Goal: Task Accomplishment & Management: Manage account settings

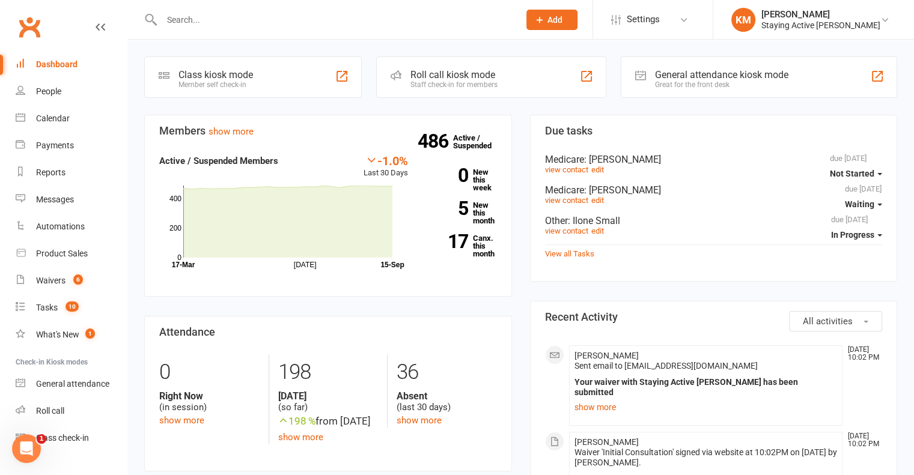
click at [314, 19] on input "text" at bounding box center [334, 19] width 353 height 17
paste input "Fook Min [PERSON_NAME]"
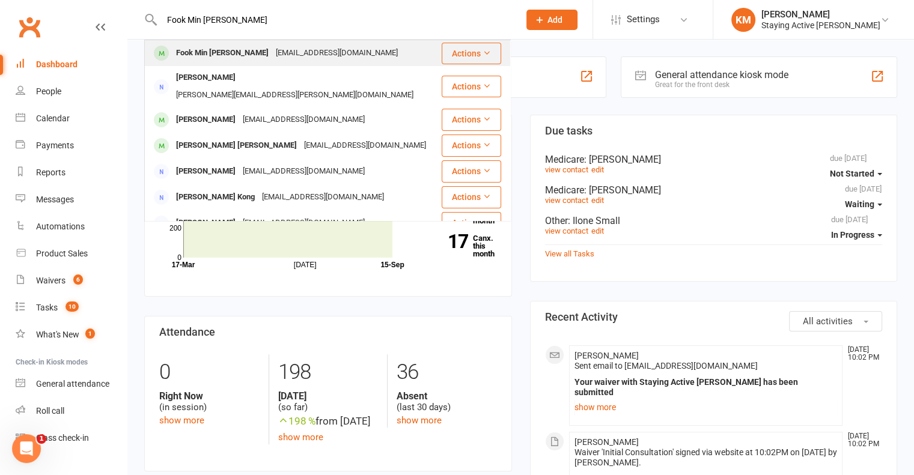
type input "Fook Min Cheung"
click at [315, 53] on div "jcheung366@gmail.com" at bounding box center [336, 52] width 129 height 17
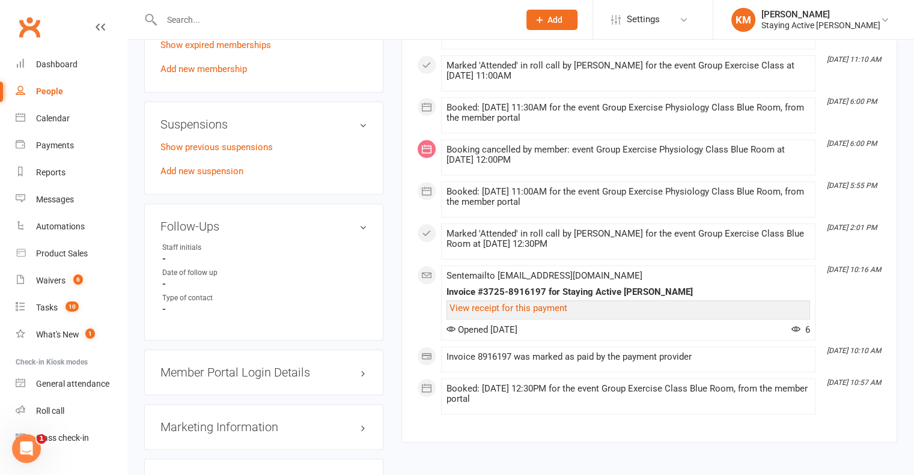
scroll to position [961, 0]
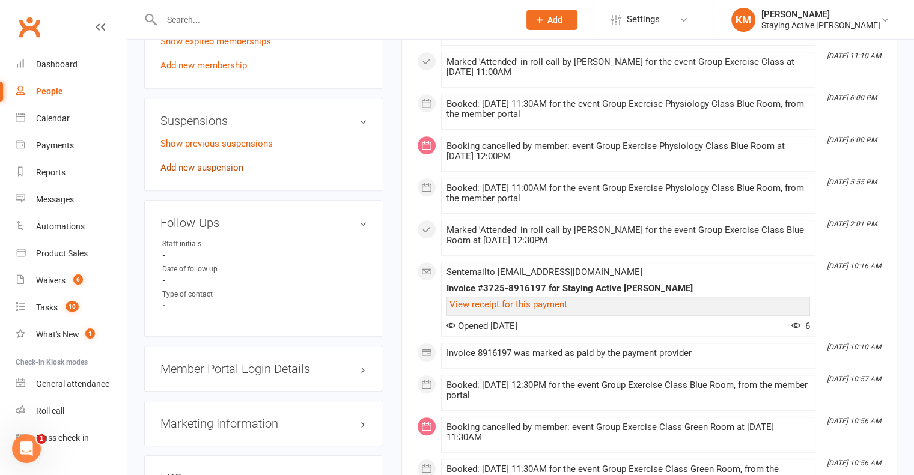
click at [239, 162] on link "Add new suspension" at bounding box center [201, 167] width 83 height 11
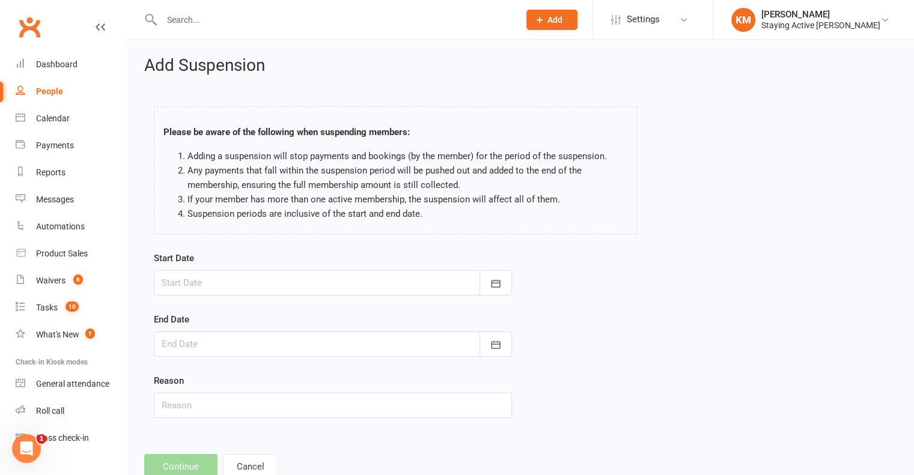
click at [289, 288] on div at bounding box center [333, 282] width 358 height 25
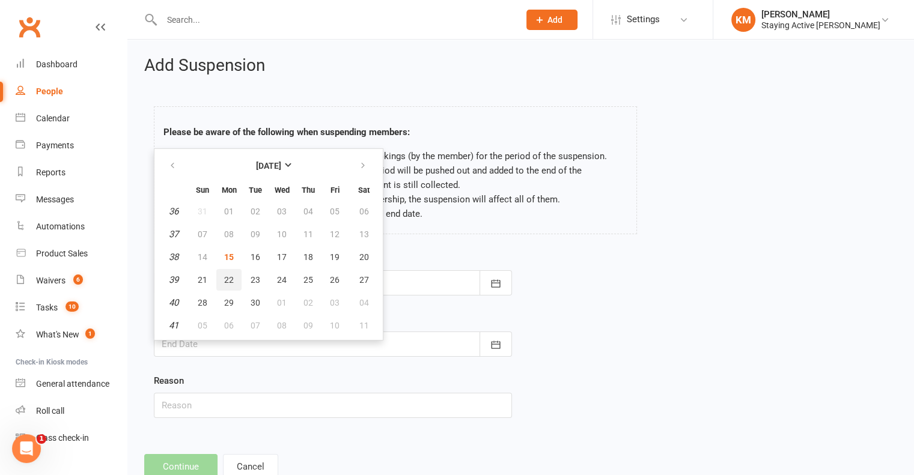
click at [224, 281] on span "22" at bounding box center [229, 280] width 10 height 10
type input "22 Sep 2025"
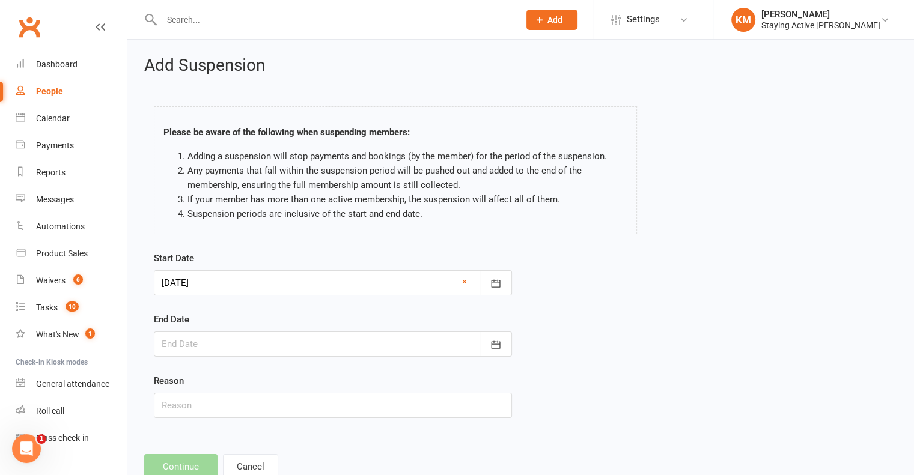
click at [217, 347] on div at bounding box center [333, 344] width 358 height 25
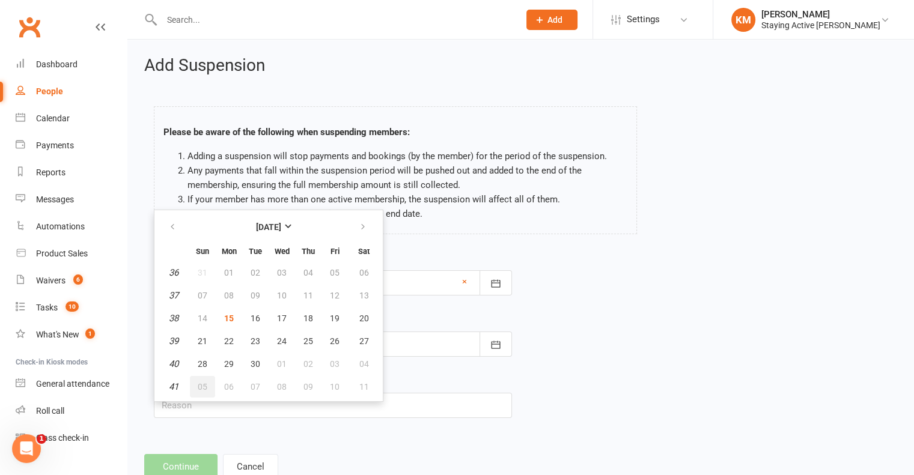
click at [196, 384] on button "05" at bounding box center [202, 387] width 25 height 22
type input "05 Oct 2025"
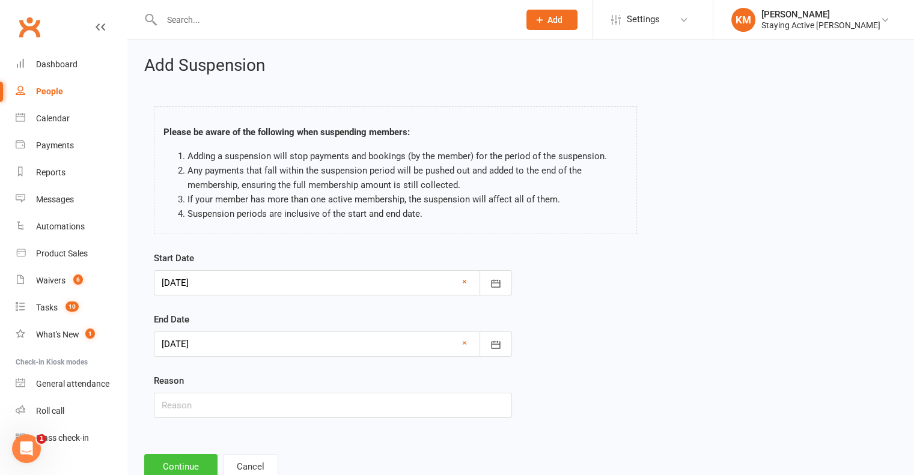
click at [182, 464] on button "Continue" at bounding box center [180, 466] width 73 height 25
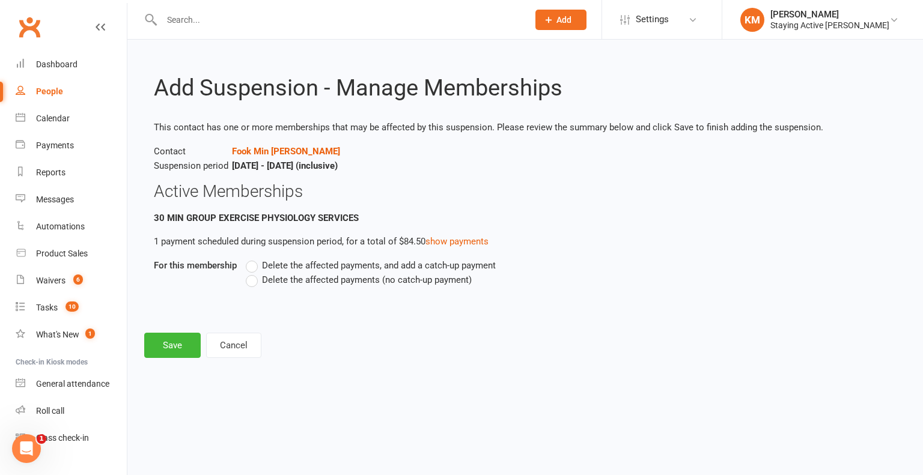
click at [313, 283] on span "Delete the affected payments (no catch-up payment)" at bounding box center [367, 279] width 210 height 13
click at [254, 273] on input "Delete the affected payments (no catch-up payment)" at bounding box center [250, 273] width 8 height 0
click at [166, 341] on button "Save" at bounding box center [172, 345] width 56 height 25
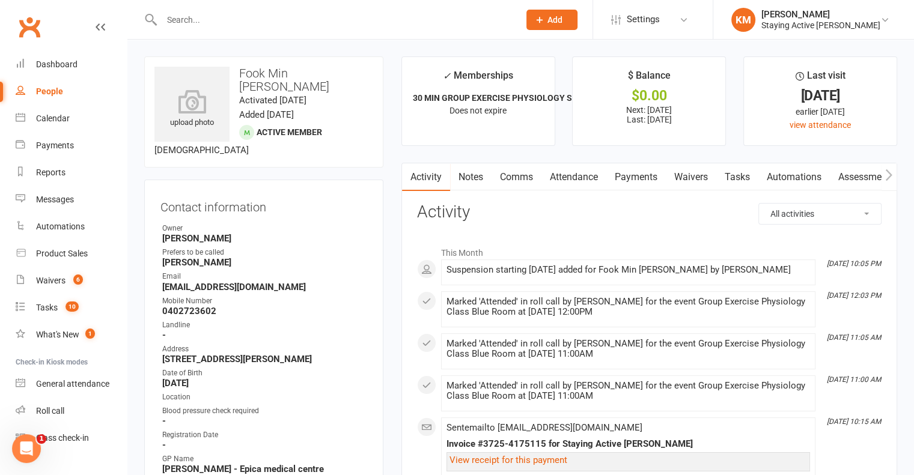
click at [529, 169] on link "Comms" at bounding box center [516, 177] width 50 height 28
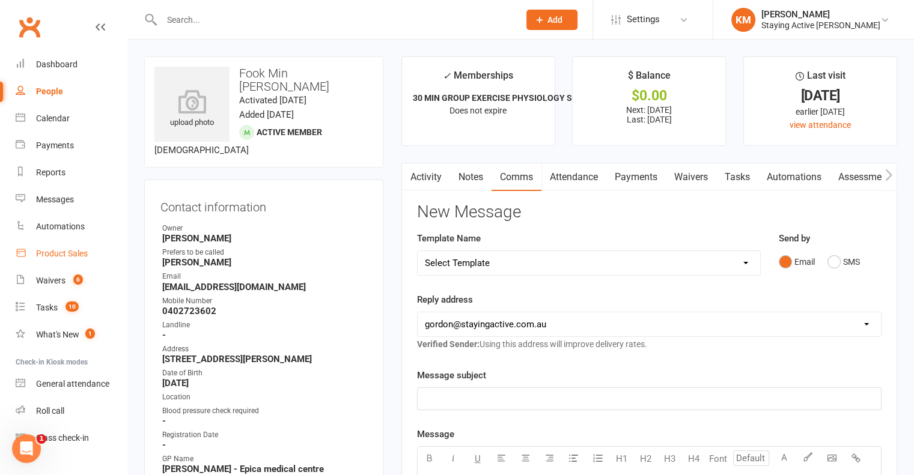
click at [87, 254] on div "Product Sales" at bounding box center [62, 254] width 52 height 10
click at [431, 259] on select "Select Template [Email] 1045am Zoom Class [Email] 150 visits [Email] 1pm Zoom […" at bounding box center [589, 263] width 342 height 24
select select "19"
click at [418, 251] on select "Select Template [Email] 1045am Zoom Class [Email] 150 visits [Email] 1pm Zoom […" at bounding box center [589, 263] width 342 height 24
click at [562, 293] on div "Reply address hello@clubworx.com gordon@stayingactive.com.au online@stayingacti…" at bounding box center [649, 322] width 464 height 59
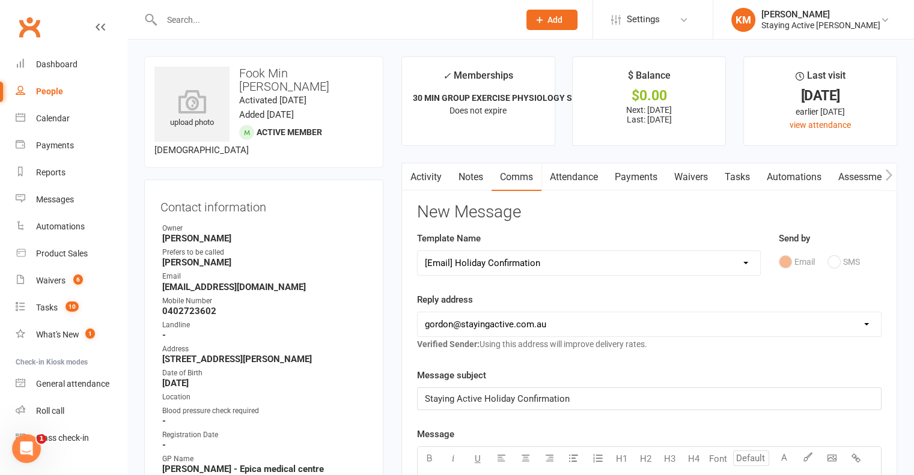
click at [589, 299] on div "Reply address hello@clubworx.com gordon@stayingactive.com.au online@stayingacti…" at bounding box center [649, 322] width 464 height 59
click at [475, 290] on div "Template Name Select Template [Email] 1045am Zoom Class [Email] 150 visits [Ema…" at bounding box center [589, 261] width 362 height 61
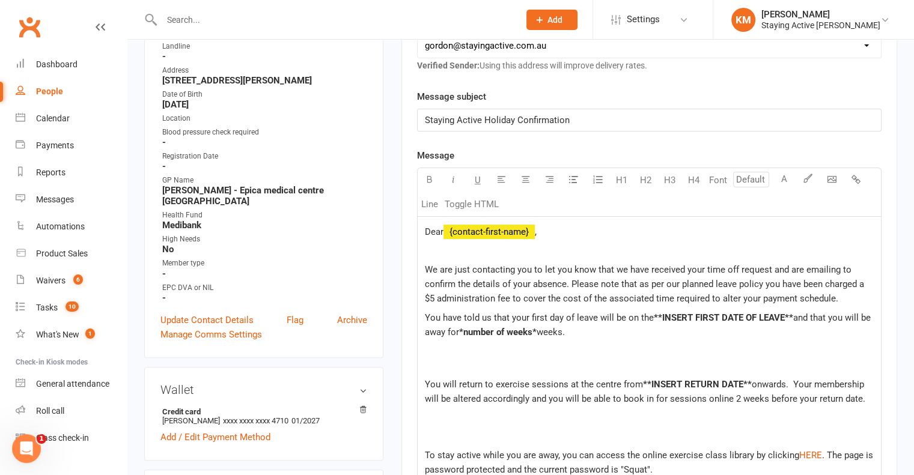
scroll to position [300, 0]
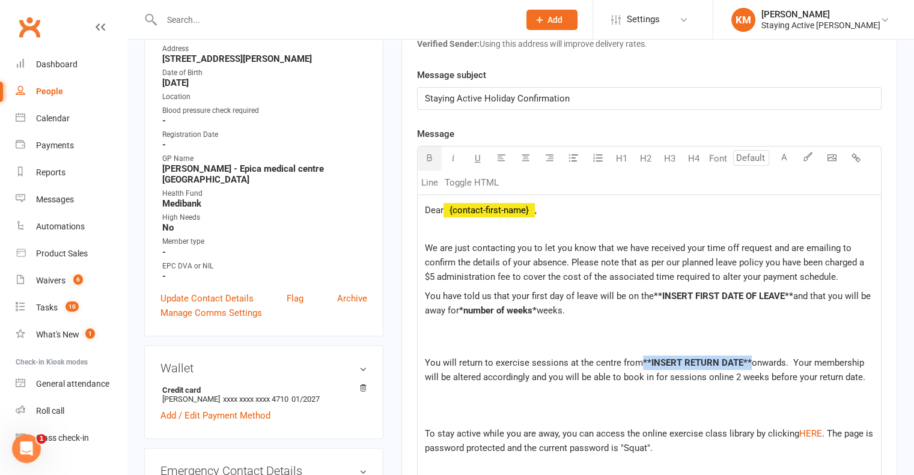
drag, startPoint x: 749, startPoint y: 357, endPoint x: 641, endPoint y: 354, distance: 108.2
click at [641, 356] on p "You will return to exercise sessions at the centre from **INSERT RETURN DATE** …" at bounding box center [649, 370] width 449 height 29
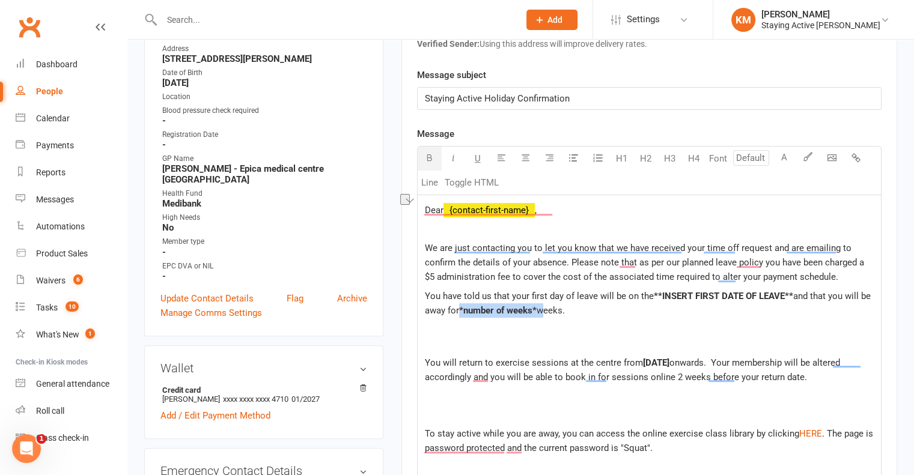
drag, startPoint x: 541, startPoint y: 307, endPoint x: 461, endPoint y: 306, distance: 79.3
click at [461, 306] on p "You have told us that your first day of leave will be on the **INSERT FIRST DAT…" at bounding box center [649, 310] width 449 height 43
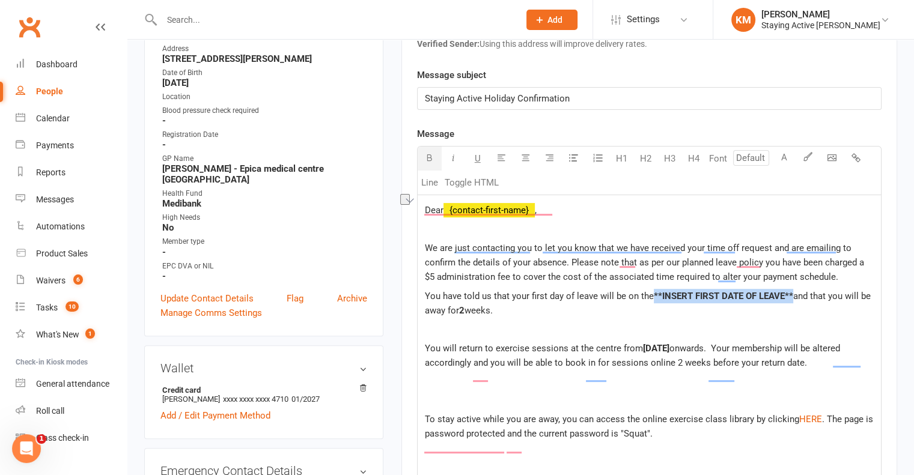
drag, startPoint x: 790, startPoint y: 290, endPoint x: 652, endPoint y: 295, distance: 138.3
click at [652, 295] on p "You have told us that your first day of leave will be on the **INSERT FIRST DAT…" at bounding box center [649, 303] width 449 height 29
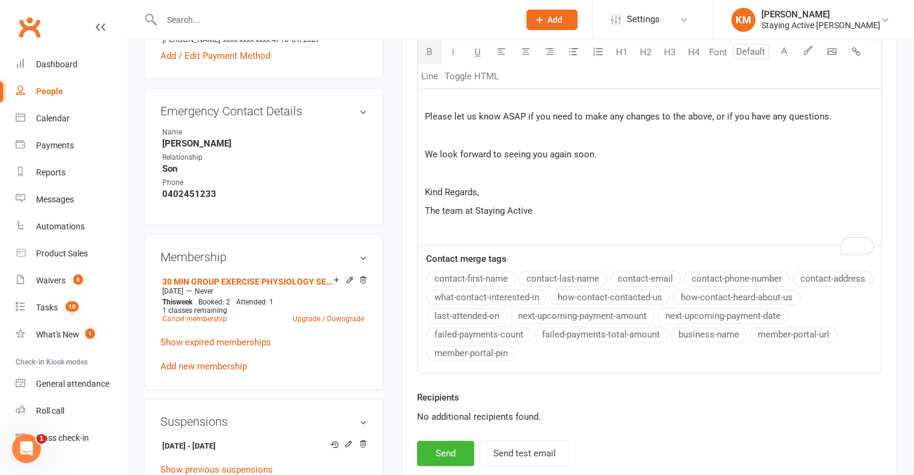
scroll to position [661, 0]
click at [454, 461] on button "Send" at bounding box center [445, 452] width 57 height 25
select select
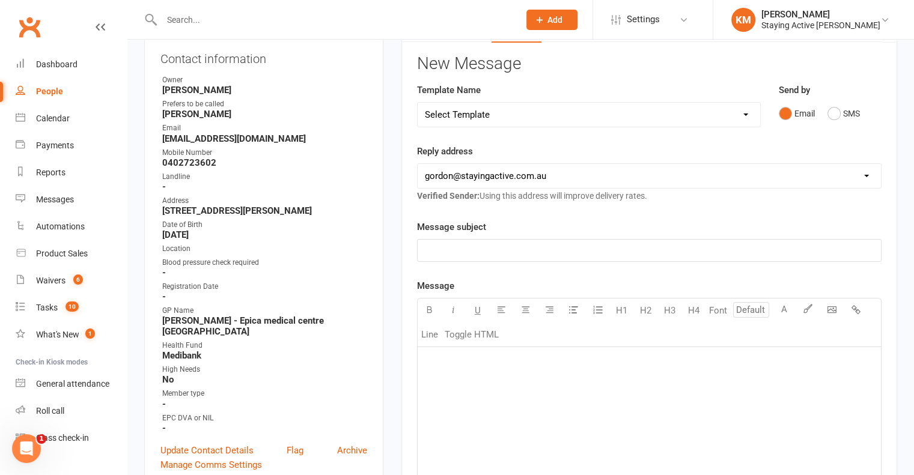
scroll to position [0, 0]
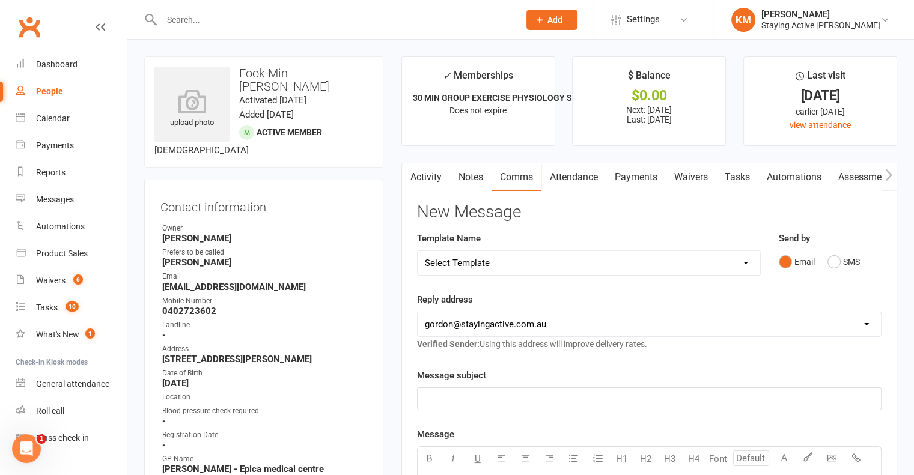
click at [291, 14] on input "text" at bounding box center [334, 19] width 353 height 17
paste input "Christine Rethers"
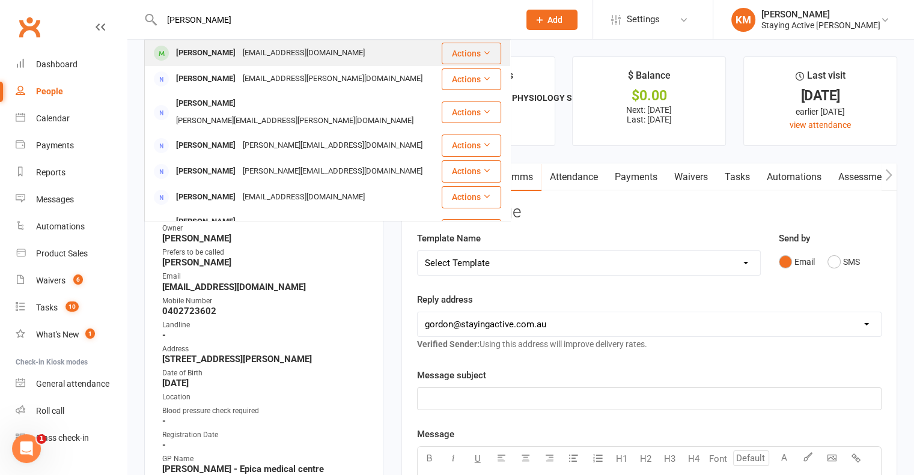
type input "Christine Rethers"
click at [261, 58] on div "crethers@gmail.com" at bounding box center [303, 52] width 129 height 17
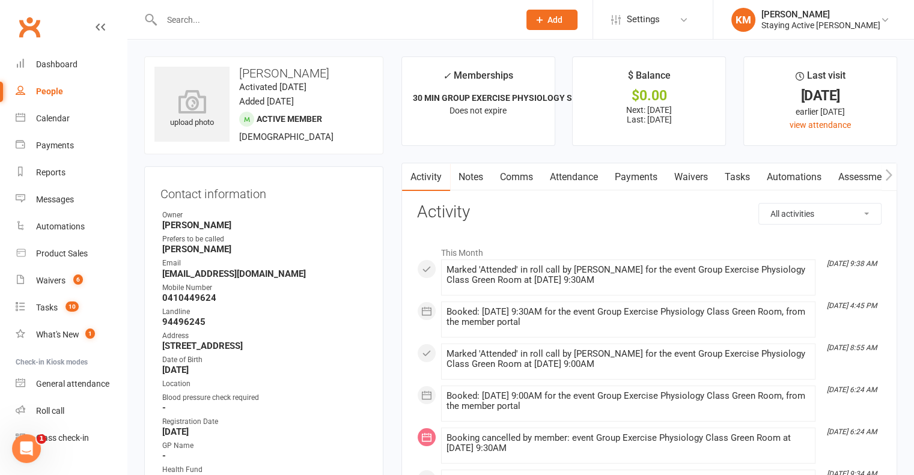
click at [631, 166] on link "Payments" at bounding box center [635, 177] width 59 height 28
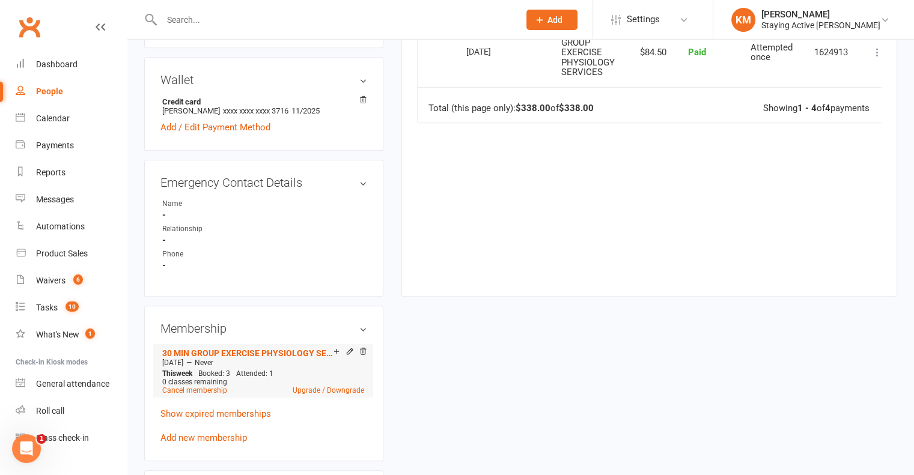
scroll to position [781, 0]
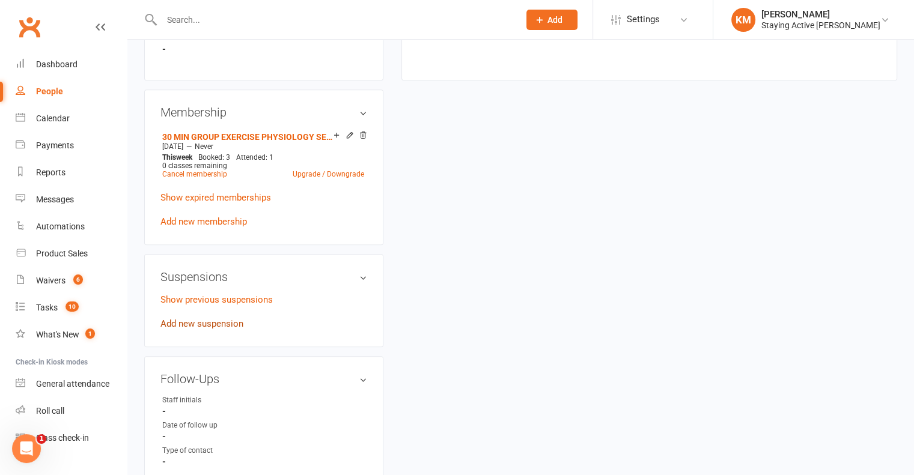
click at [207, 322] on link "Add new suspension" at bounding box center [201, 323] width 83 height 11
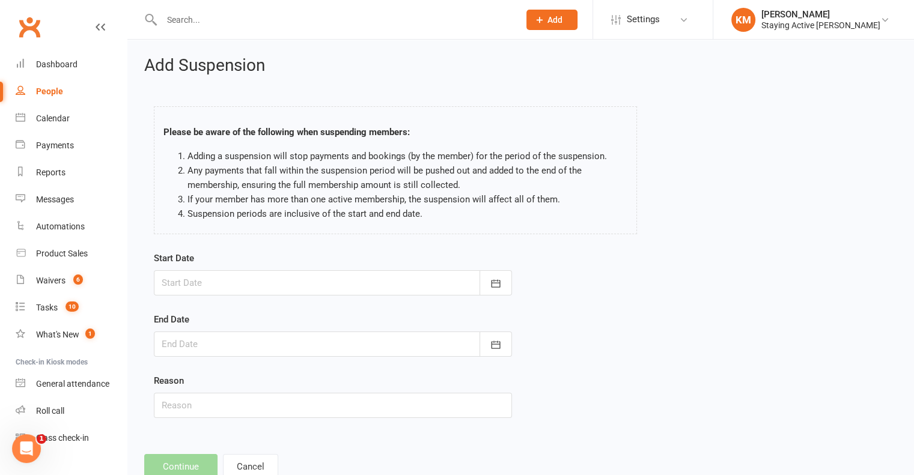
click at [219, 293] on div at bounding box center [333, 282] width 358 height 25
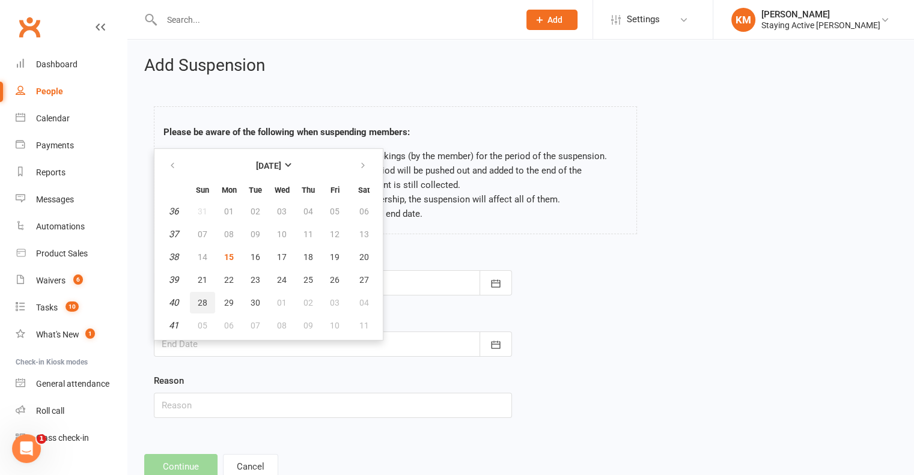
click at [210, 302] on button "28" at bounding box center [202, 303] width 25 height 22
type input "28 Sep 2025"
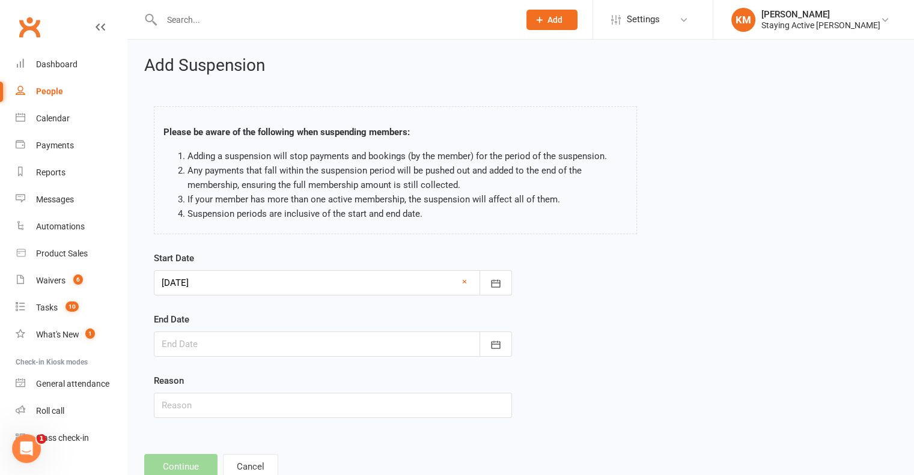
click at [214, 338] on div at bounding box center [333, 344] width 358 height 25
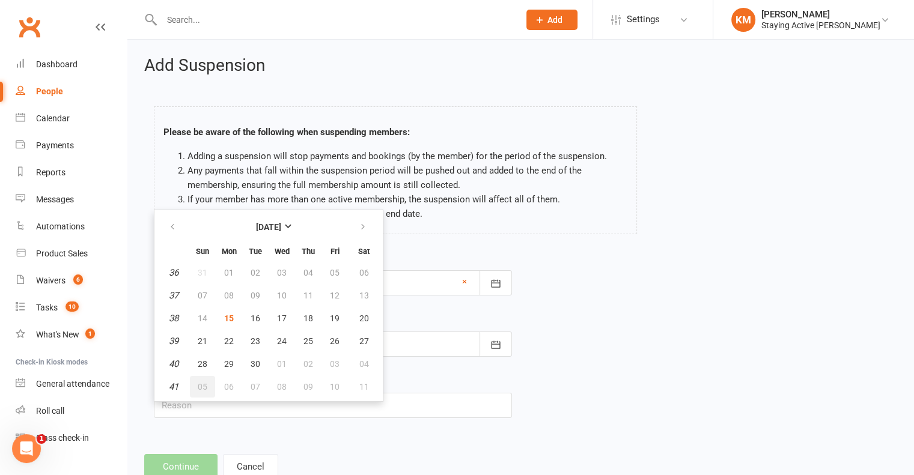
click at [201, 382] on span "05" at bounding box center [203, 387] width 10 height 10
type input "05 Oct 2025"
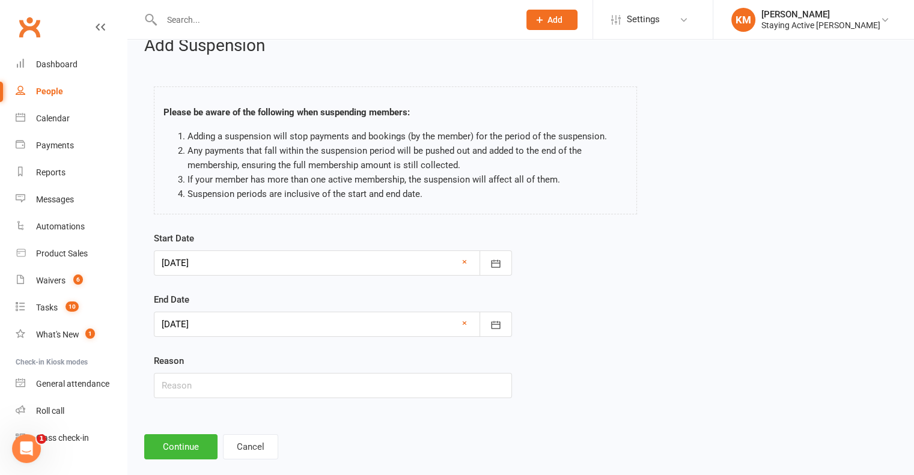
scroll to position [37, 0]
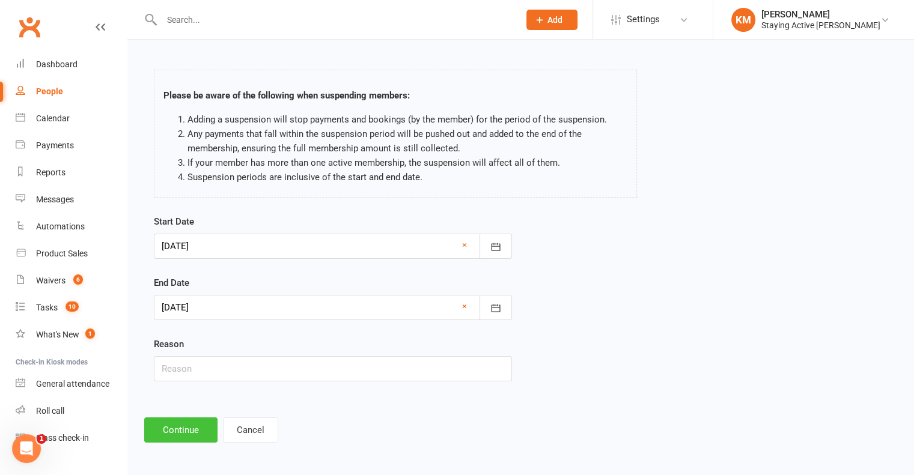
click at [175, 434] on button "Continue" at bounding box center [180, 430] width 73 height 25
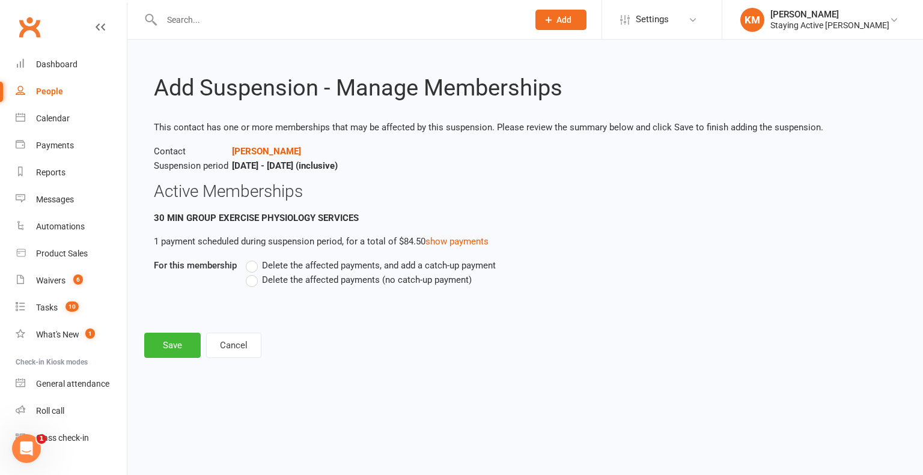
click at [328, 282] on span "Delete the affected payments (no catch-up payment)" at bounding box center [367, 279] width 210 height 13
click at [254, 273] on input "Delete the affected payments (no catch-up payment)" at bounding box center [250, 273] width 8 height 0
click at [175, 348] on button "Save" at bounding box center [172, 345] width 56 height 25
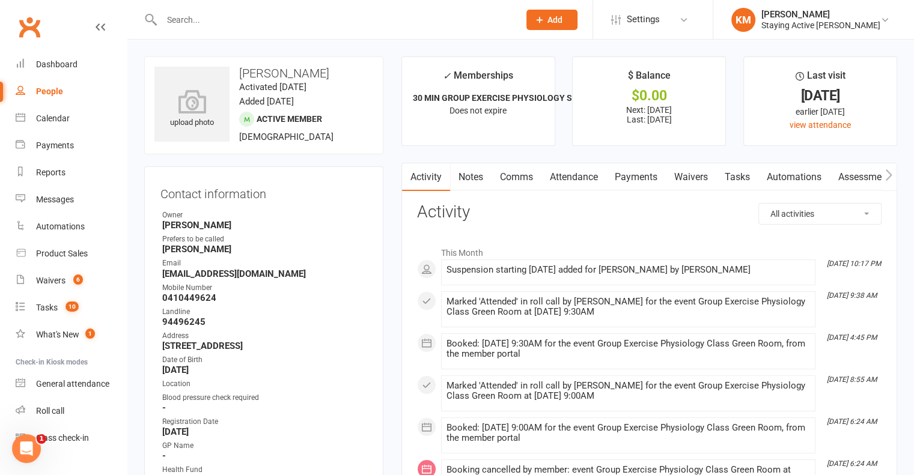
click at [627, 180] on link "Payments" at bounding box center [635, 177] width 59 height 28
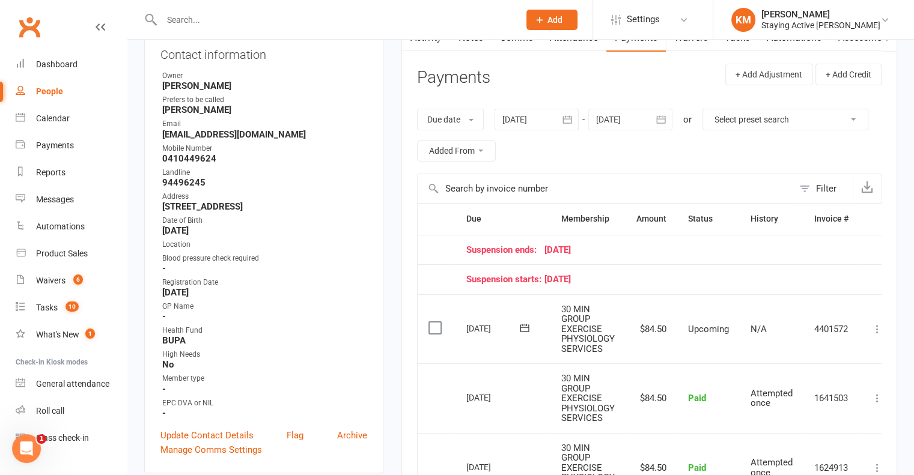
scroll to position [120, 0]
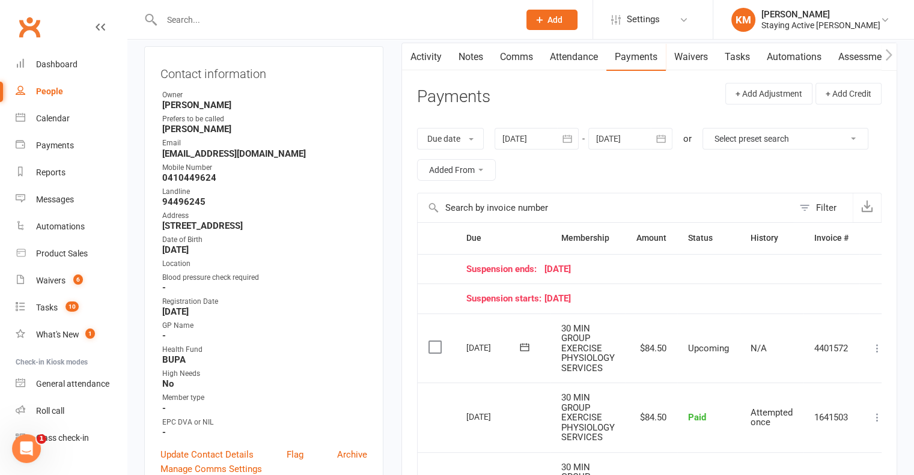
click at [632, 136] on div at bounding box center [630, 139] width 84 height 22
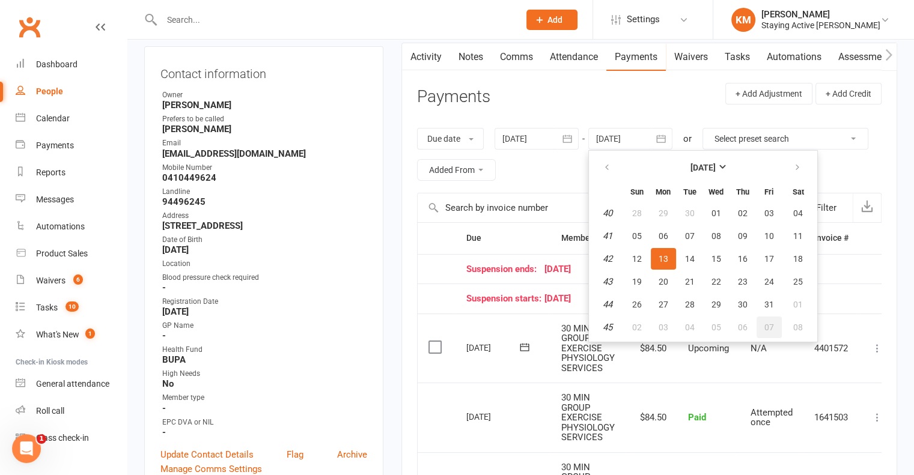
click at [766, 327] on span "07" at bounding box center [769, 328] width 10 height 10
type input "07 Nov 2025"
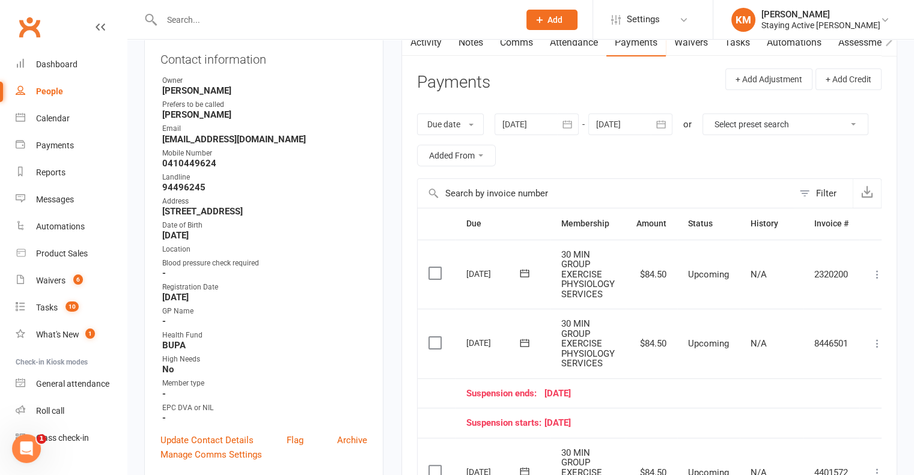
scroll to position [180, 0]
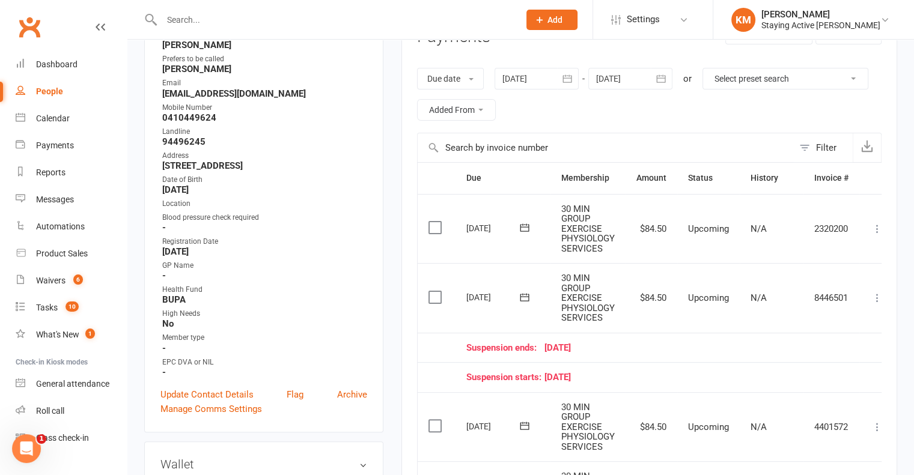
click at [644, 85] on div at bounding box center [630, 79] width 84 height 22
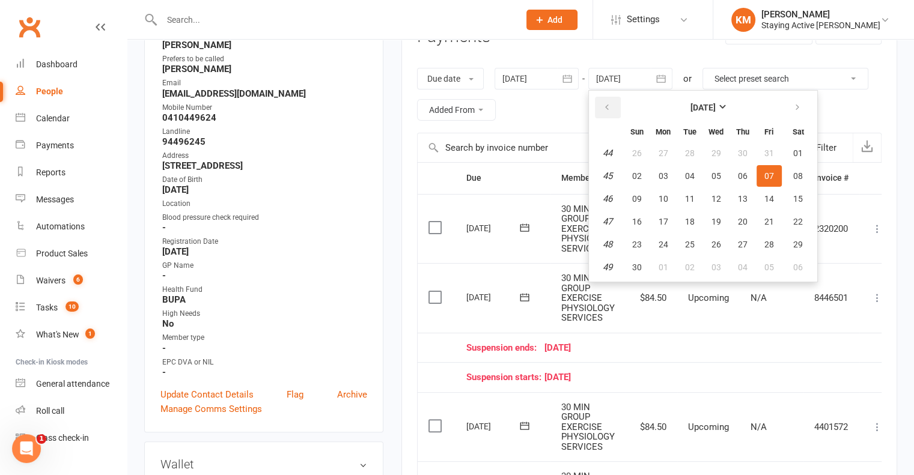
click at [608, 115] on button "button" at bounding box center [608, 108] width 26 height 22
click at [608, 101] on button "button" at bounding box center [608, 108] width 26 height 22
click at [795, 111] on icon "button" at bounding box center [797, 108] width 8 height 10
click at [505, 276] on td "15 Oct 2025" at bounding box center [502, 298] width 95 height 70
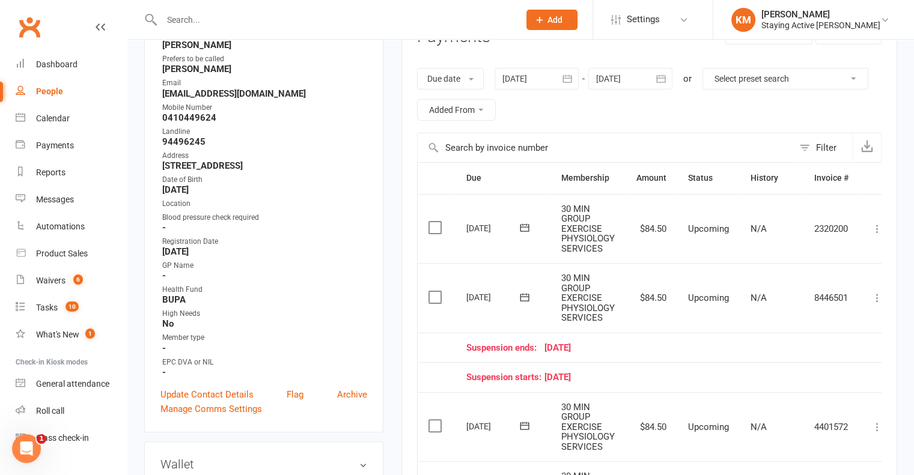
click at [881, 292] on icon at bounding box center [877, 298] width 12 height 12
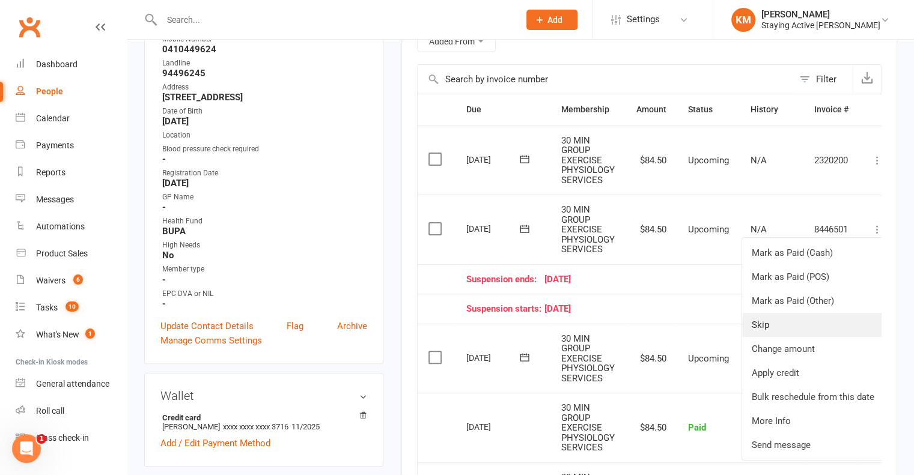
scroll to position [300, 0]
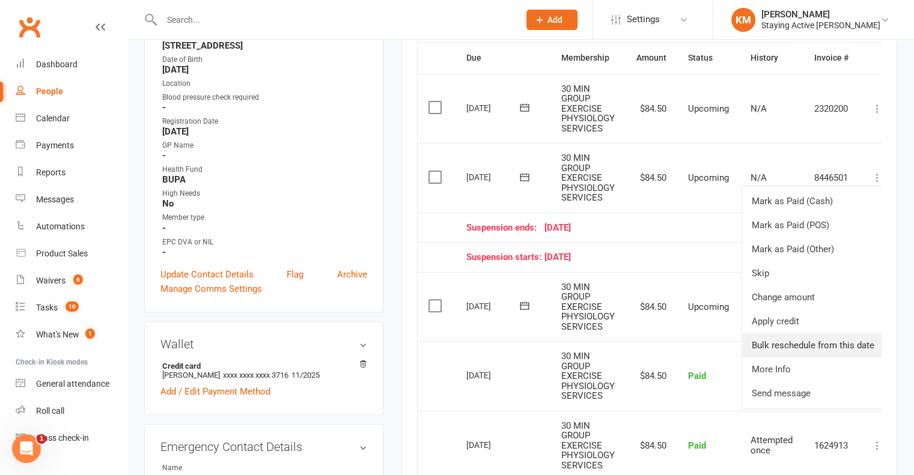
click at [829, 345] on link "Bulk reschedule from this date" at bounding box center [813, 345] width 142 height 24
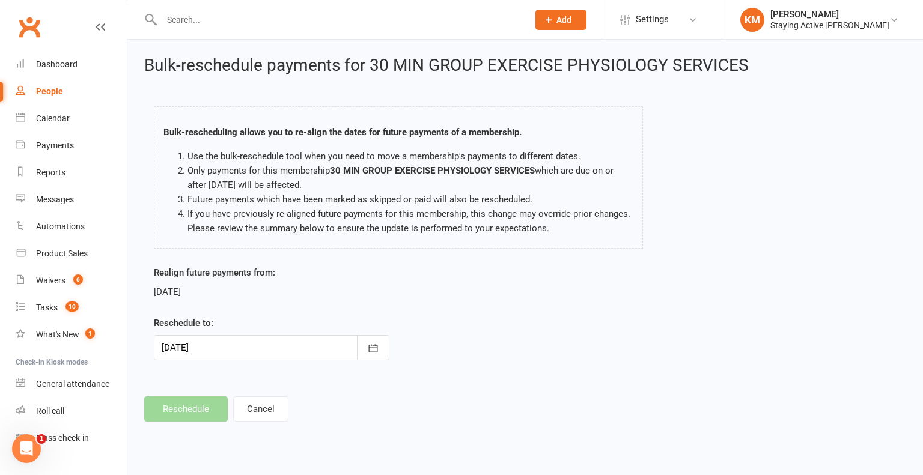
click at [241, 347] on div at bounding box center [272, 347] width 236 height 25
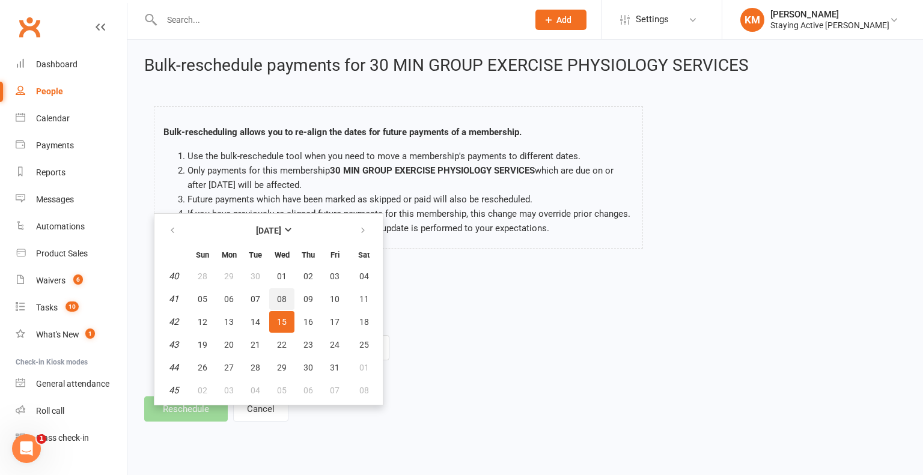
click at [288, 292] on button "08" at bounding box center [281, 299] width 25 height 22
type input "08 Oct 2025"
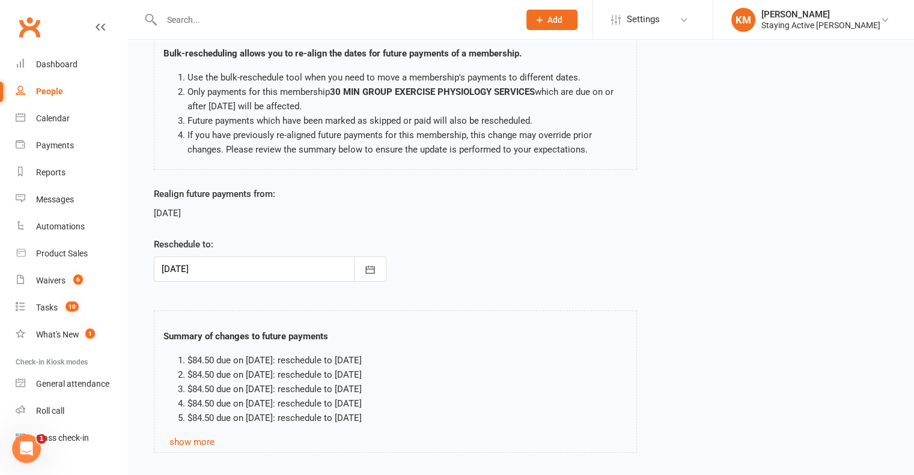
scroll to position [151, 0]
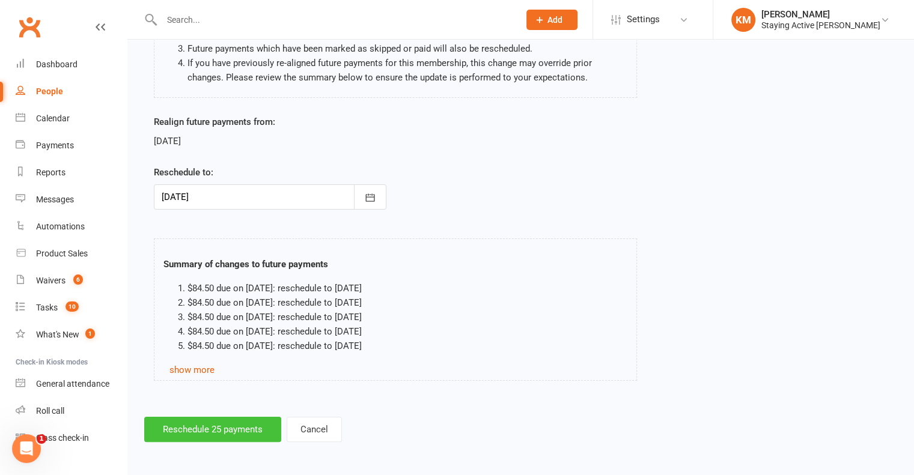
click at [202, 421] on button "Reschedule 25 payments" at bounding box center [212, 429] width 137 height 25
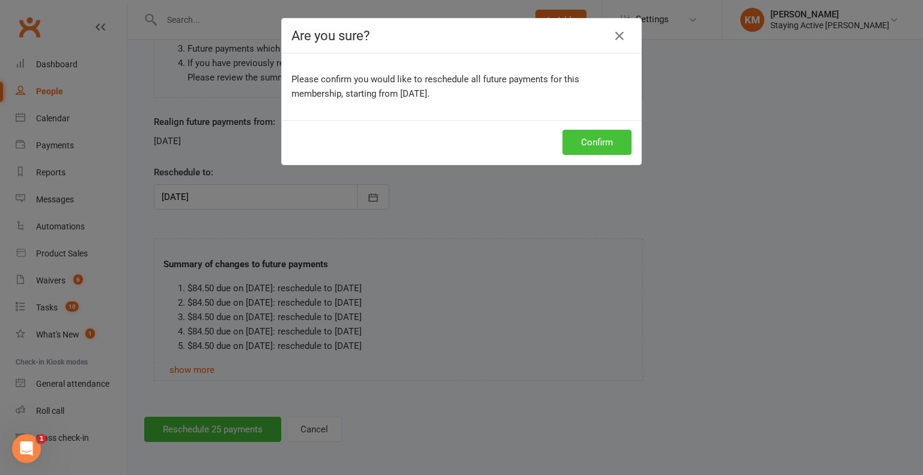
click at [565, 132] on button "Confirm" at bounding box center [596, 142] width 69 height 25
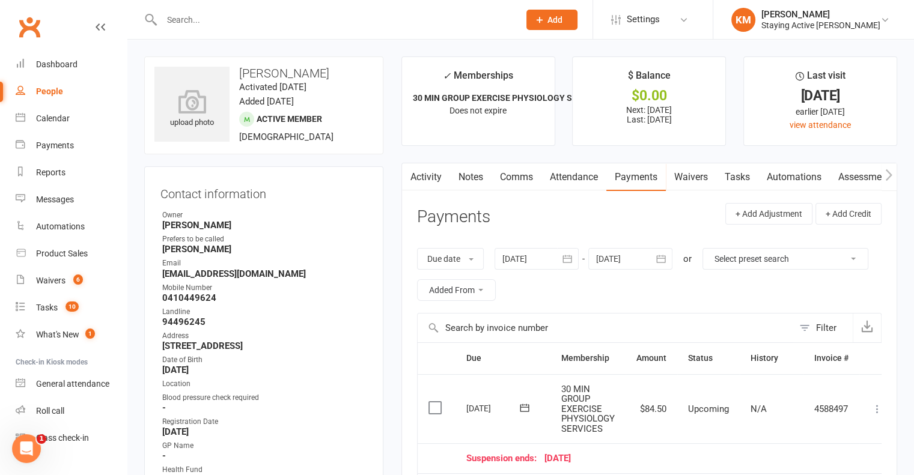
click at [519, 177] on link "Comms" at bounding box center [516, 177] width 50 height 28
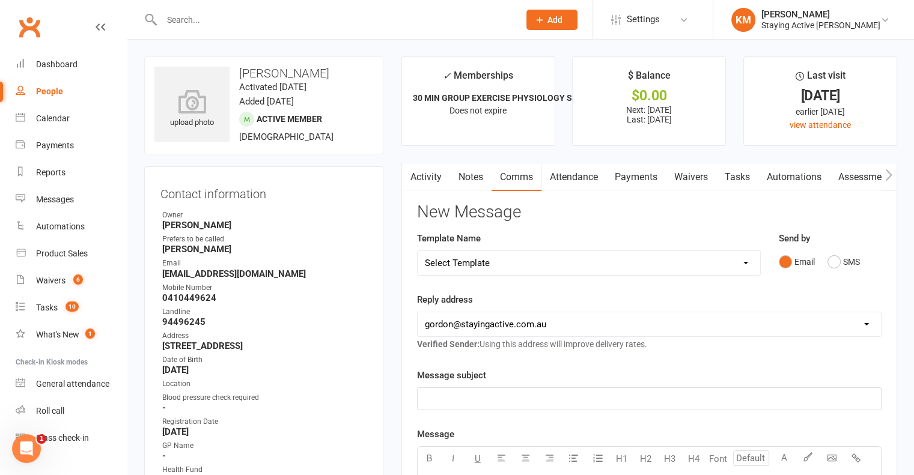
click at [518, 261] on select "Select Template [Email] 1045am Zoom Class [Email] 150 visits [Email] 1pm Zoom […" at bounding box center [589, 263] width 342 height 24
select select "19"
click at [418, 251] on select "Select Template [Email] 1045am Zoom Class [Email] 150 visits [Email] 1pm Zoom […" at bounding box center [589, 263] width 342 height 24
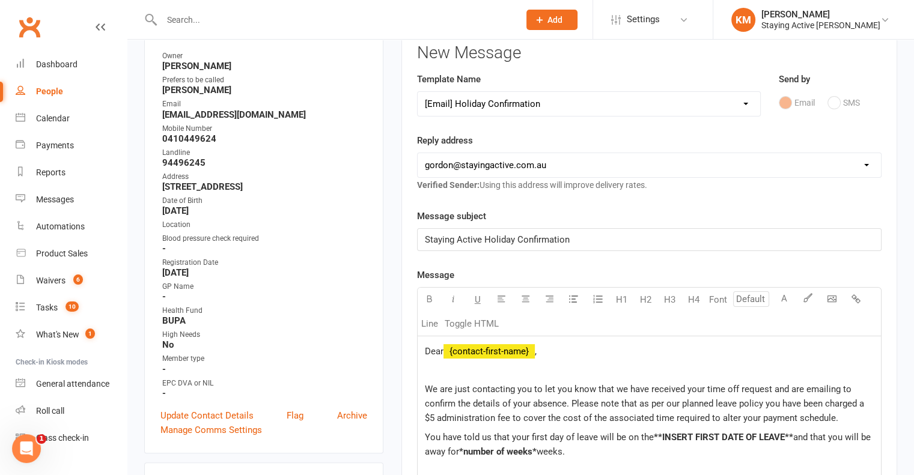
scroll to position [180, 0]
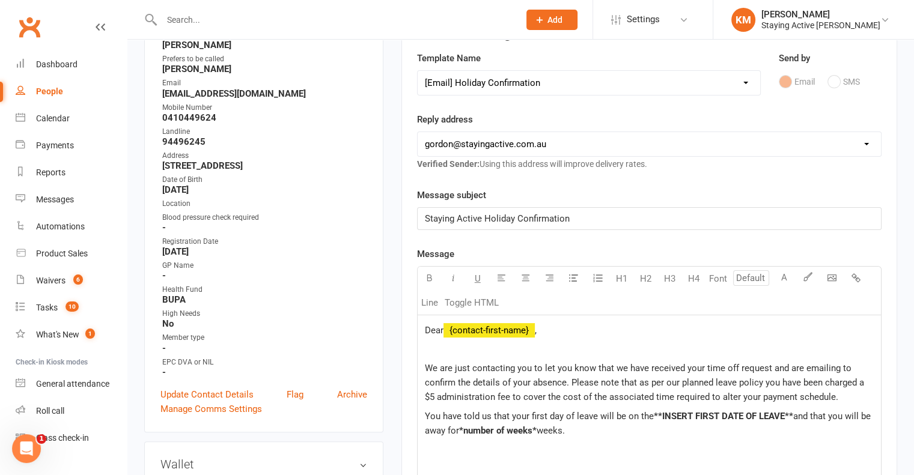
click at [442, 326] on span "Dear" at bounding box center [434, 330] width 19 height 11
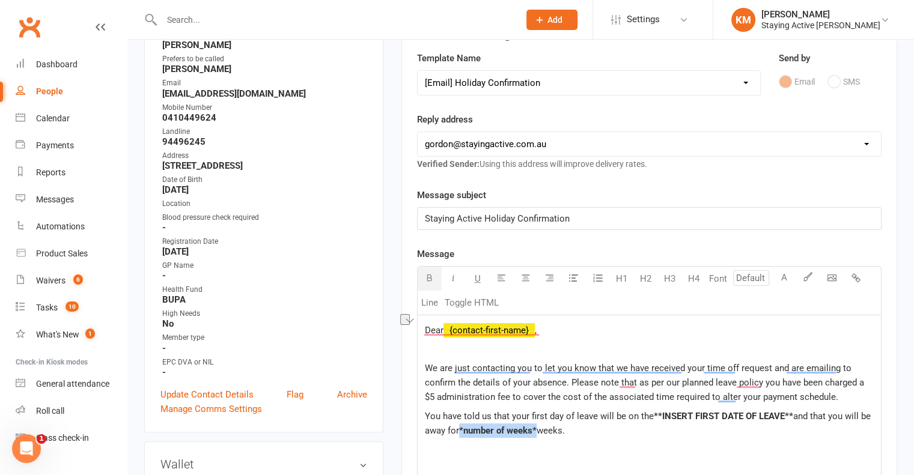
drag, startPoint x: 538, startPoint y: 426, endPoint x: 461, endPoint y: 428, distance: 76.9
click at [461, 428] on p "You have told us that your first day of leave will be on the **INSERT FIRST DAT…" at bounding box center [649, 430] width 449 height 43
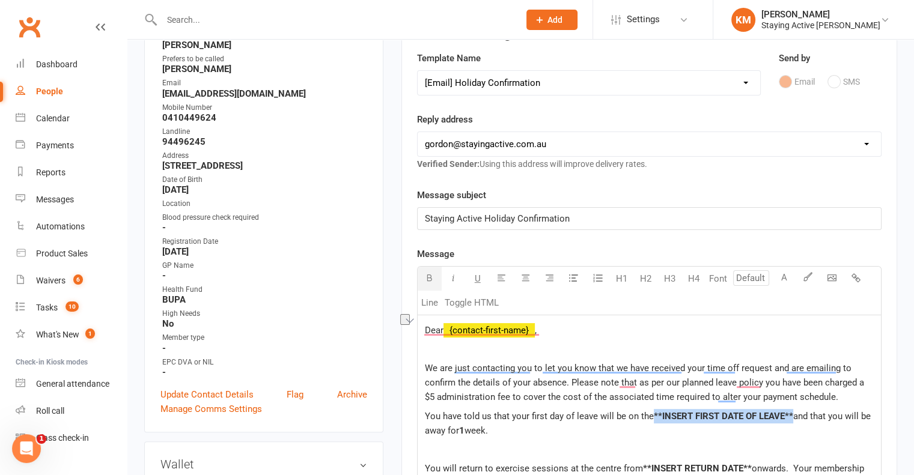
drag, startPoint x: 793, startPoint y: 413, endPoint x: 653, endPoint y: 410, distance: 140.0
click at [653, 410] on p "You have told us that your first day of leave will be on the **INSERT FIRST DAT…" at bounding box center [649, 423] width 449 height 29
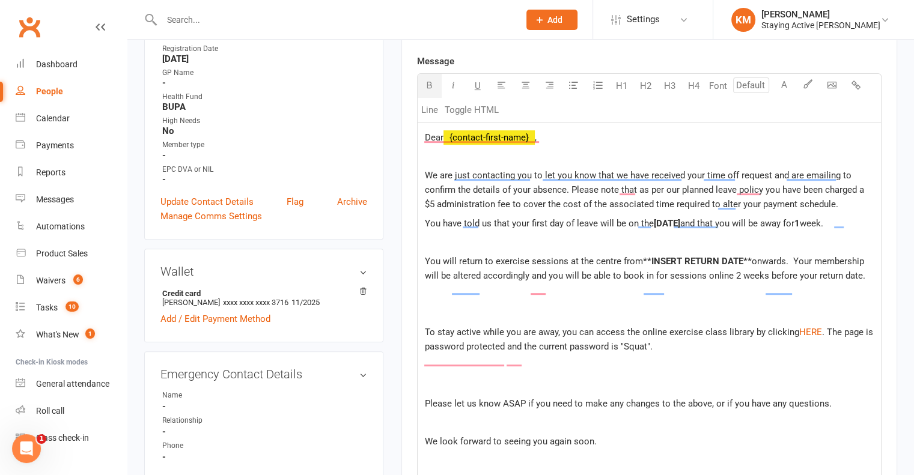
scroll to position [300, 0]
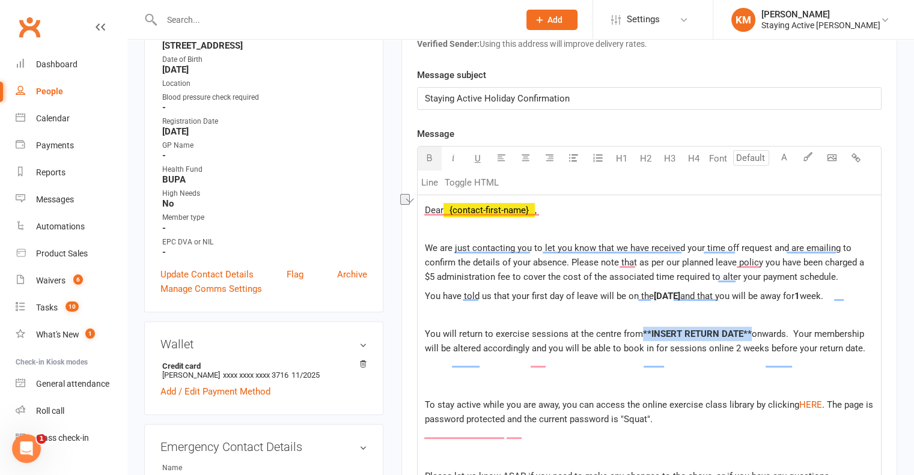
drag, startPoint x: 748, startPoint y: 336, endPoint x: 640, endPoint y: 338, distance: 108.2
click at [640, 338] on div "Dear ﻿ {contact-first-name} , We are just contacting you to let you know that w…" at bounding box center [649, 400] width 463 height 410
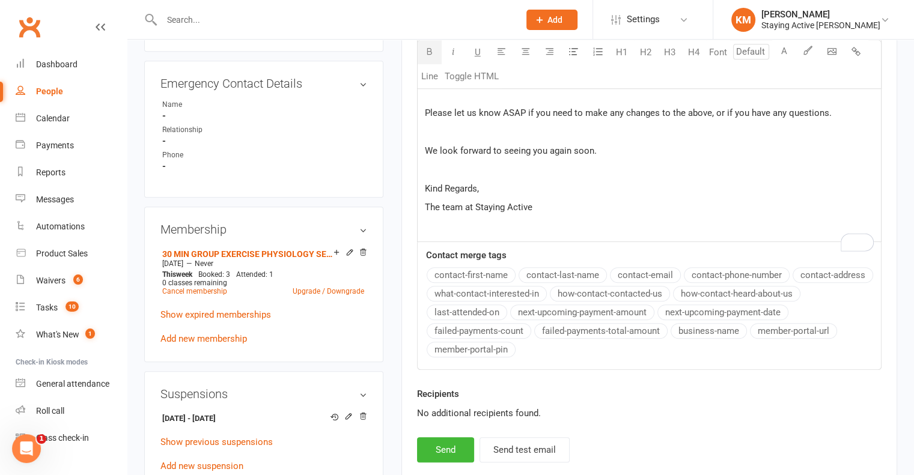
scroll to position [781, 0]
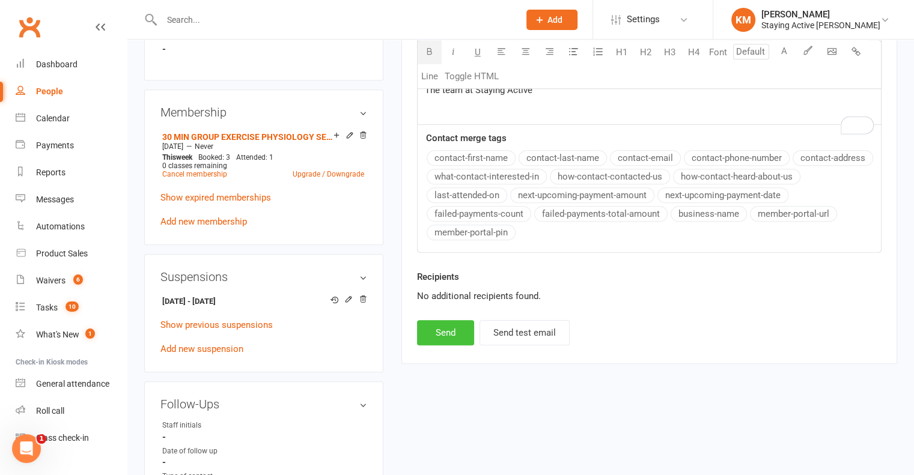
click at [433, 345] on button "Send" at bounding box center [445, 332] width 57 height 25
select select
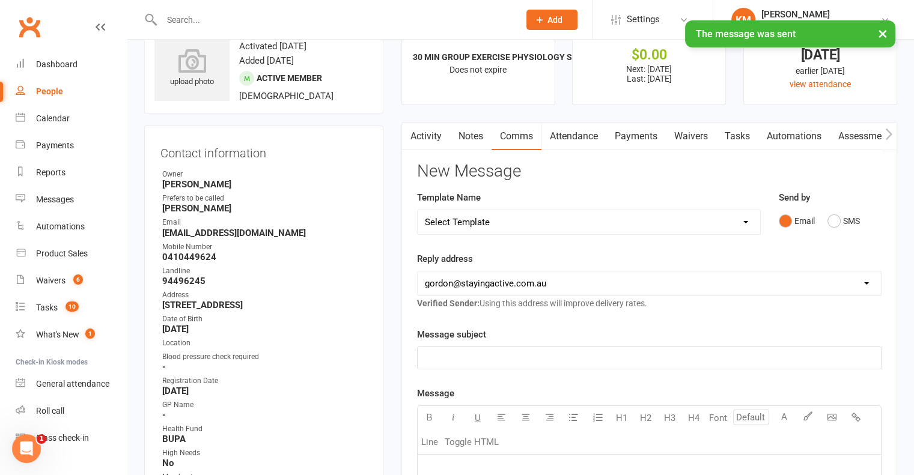
scroll to position [0, 0]
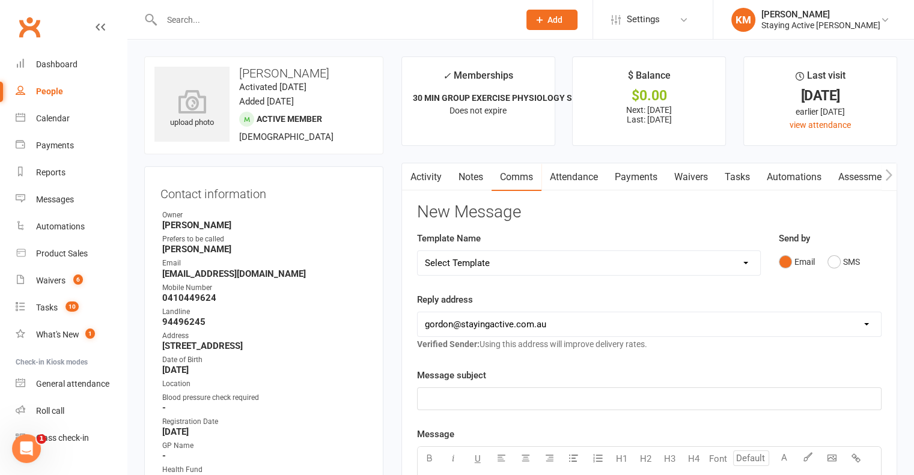
click at [303, 14] on input "text" at bounding box center [334, 19] width 353 height 17
paste input "judith mcgill"
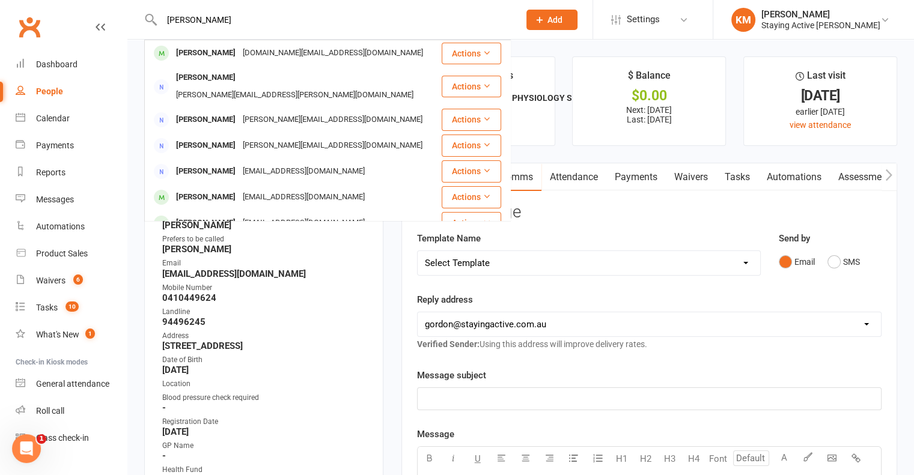
type input "judith mcgill"
click at [240, 50] on div "jmcgill.au@gmail.com" at bounding box center [332, 52] width 187 height 17
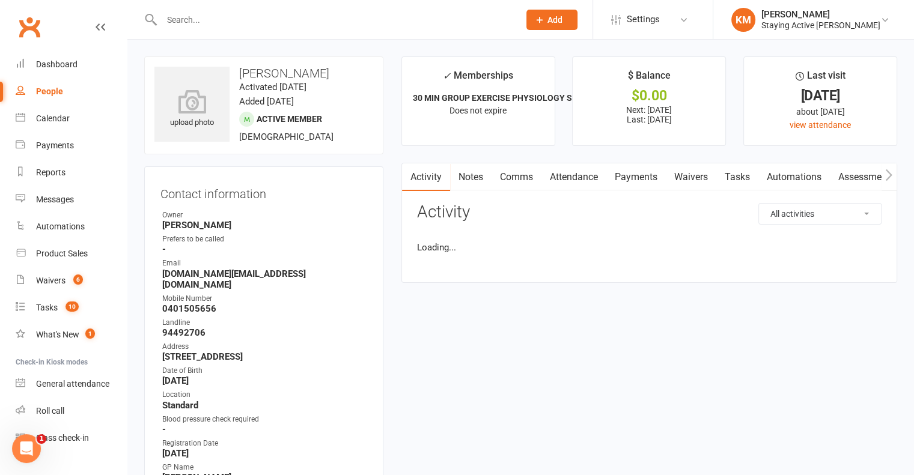
click at [258, 73] on h3 "Judith McGill" at bounding box center [263, 73] width 219 height 13
drag, startPoint x: 258, startPoint y: 73, endPoint x: 288, endPoint y: 81, distance: 31.2
click at [288, 81] on div "upload photo Judith McGill Activated 12 October, 2018 Added 12 October, 2018 Ac…" at bounding box center [263, 105] width 239 height 98
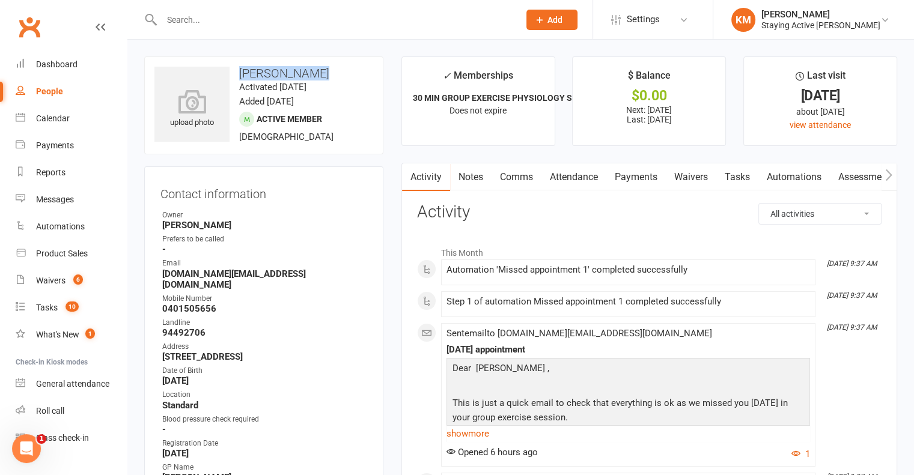
click at [288, 71] on h3 "Judith McGill" at bounding box center [263, 73] width 219 height 13
copy h3 "Judith McGill"
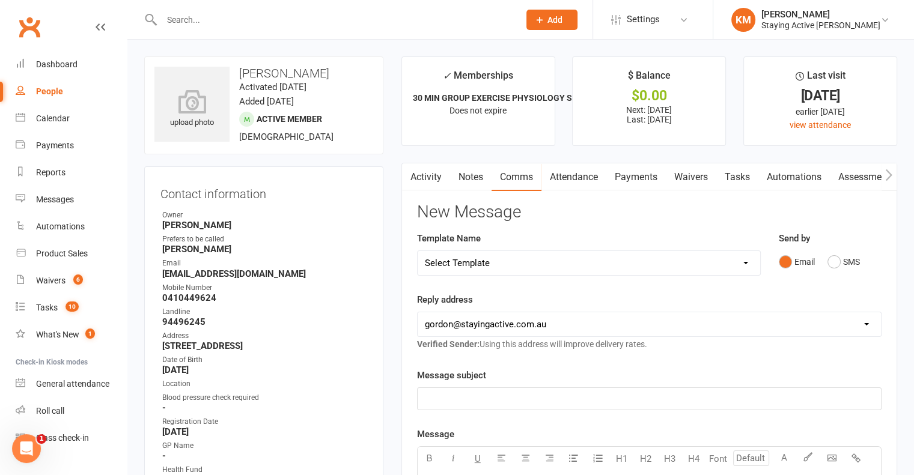
click at [415, 172] on button "button" at bounding box center [409, 176] width 15 height 27
click at [423, 174] on link "Activity" at bounding box center [426, 177] width 48 height 28
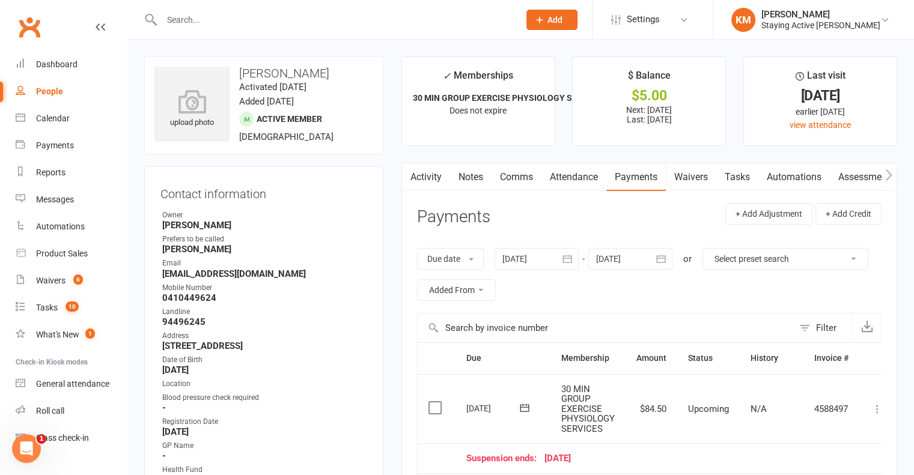
click at [268, 26] on input "text" at bounding box center [334, 19] width 353 height 17
paste input "judith mcgill"
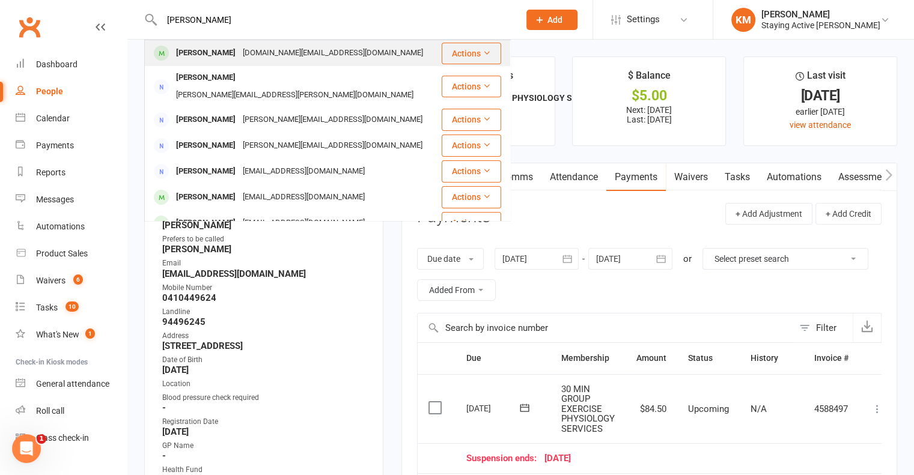
type input "judith mcgill"
click at [266, 50] on div "jmcgill.au@gmail.com" at bounding box center [332, 52] width 187 height 17
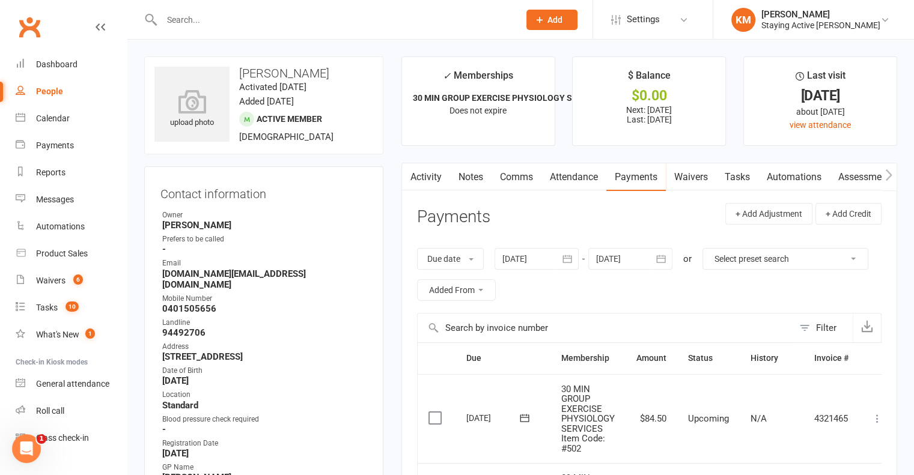
click at [559, 205] on header "Payments + Add Adjustment + Add Credit" at bounding box center [649, 219] width 464 height 33
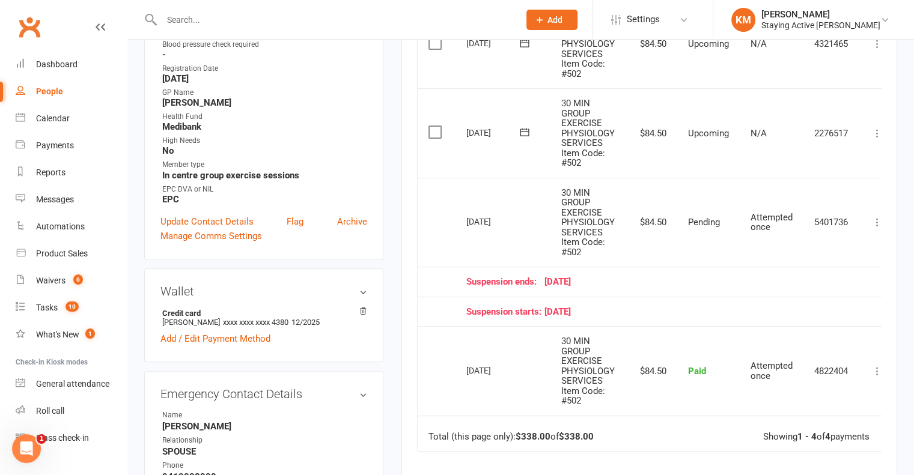
scroll to position [759, 0]
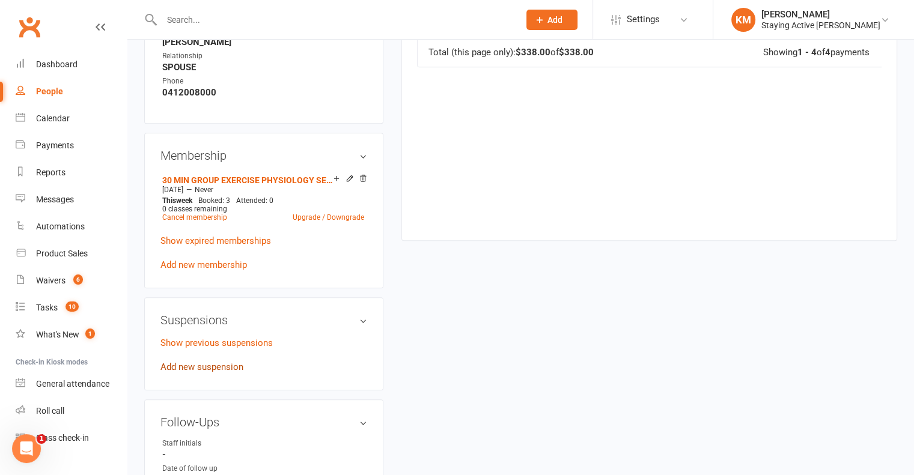
click at [215, 362] on link "Add new suspension" at bounding box center [201, 367] width 83 height 11
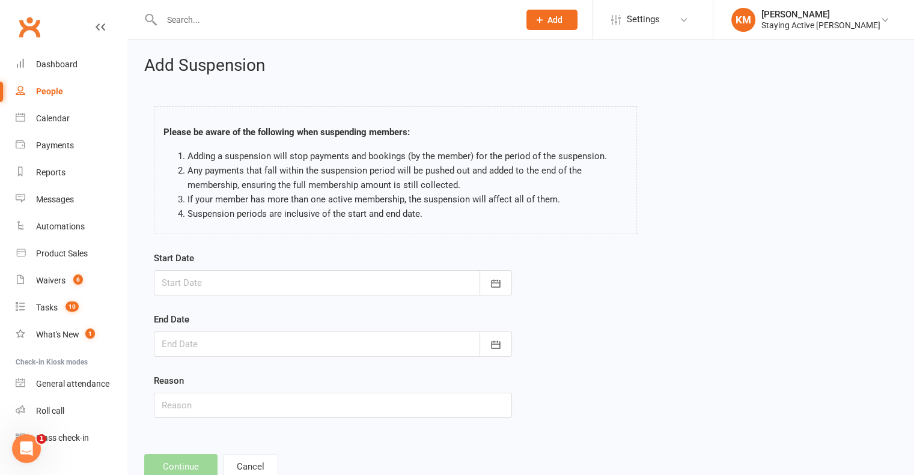
click at [211, 278] on div at bounding box center [333, 282] width 358 height 25
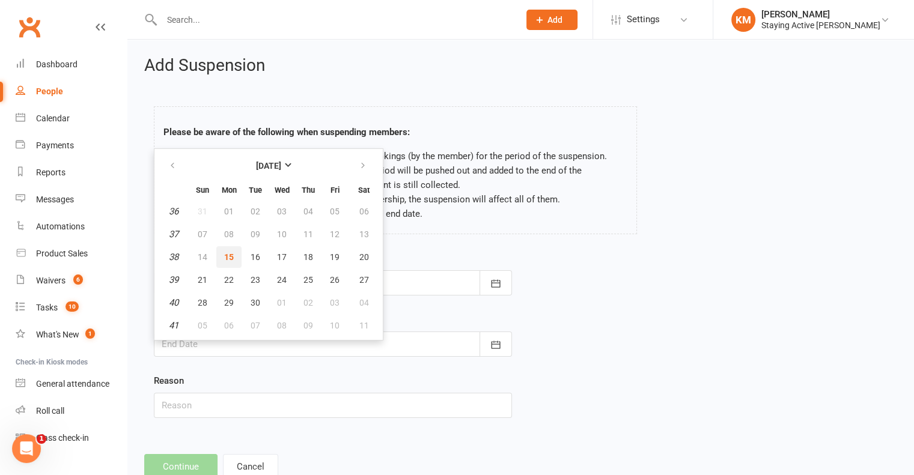
click at [230, 260] on span "15" at bounding box center [229, 257] width 10 height 10
type input "15 Sep 2025"
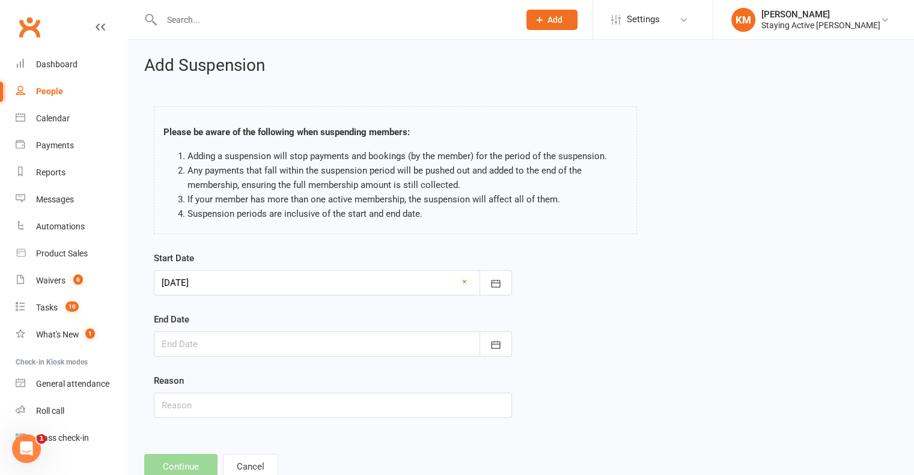
click at [216, 344] on div at bounding box center [333, 344] width 358 height 25
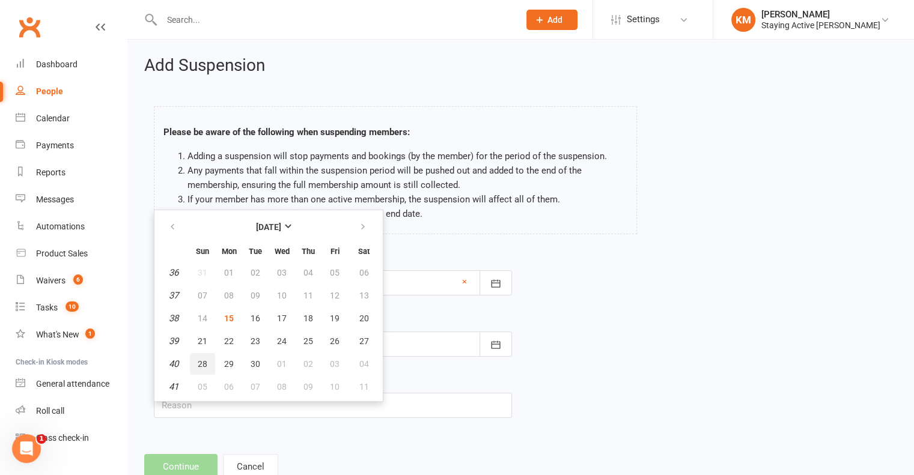
click at [204, 359] on span "28" at bounding box center [203, 364] width 10 height 10
type input "28 Sep 2025"
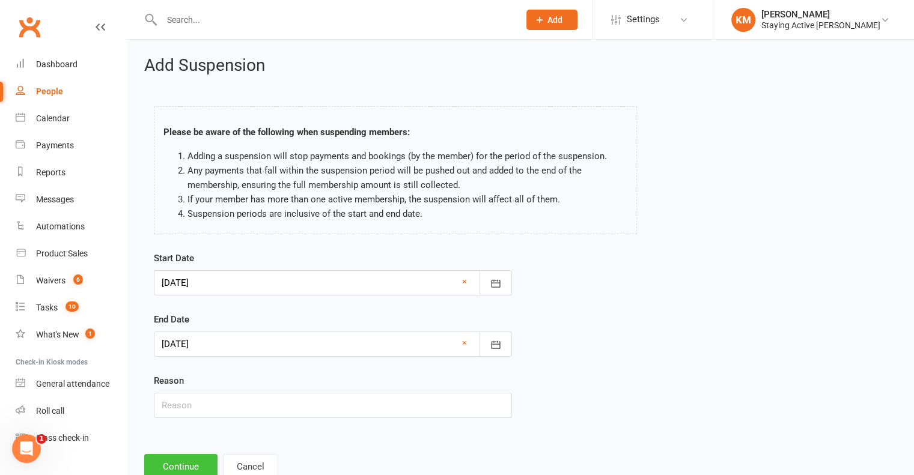
click at [158, 464] on button "Continue" at bounding box center [180, 466] width 73 height 25
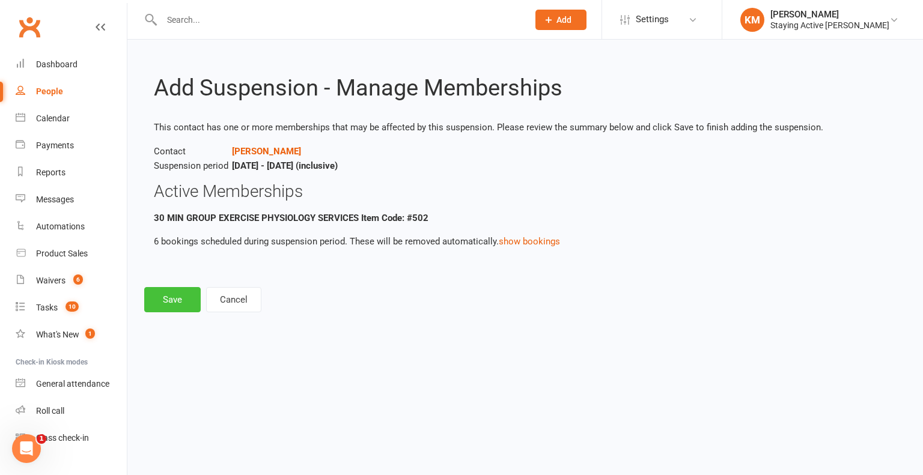
click at [169, 297] on button "Save" at bounding box center [172, 299] width 56 height 25
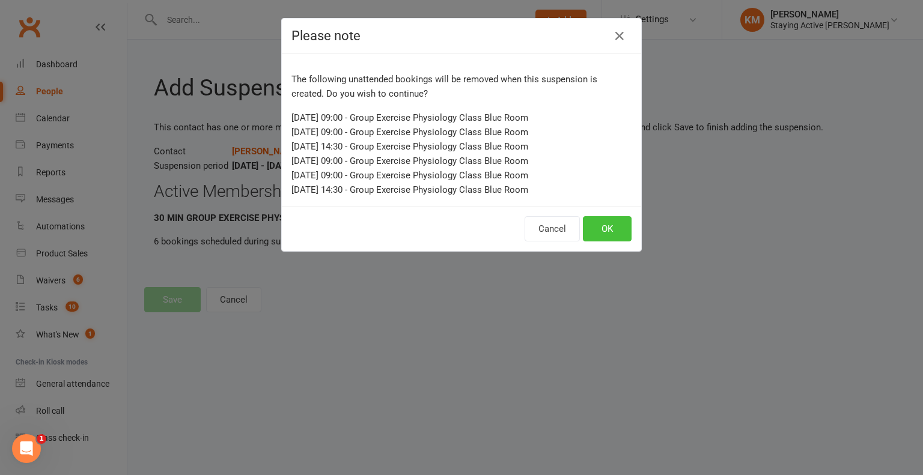
click at [615, 223] on button "OK" at bounding box center [607, 228] width 49 height 25
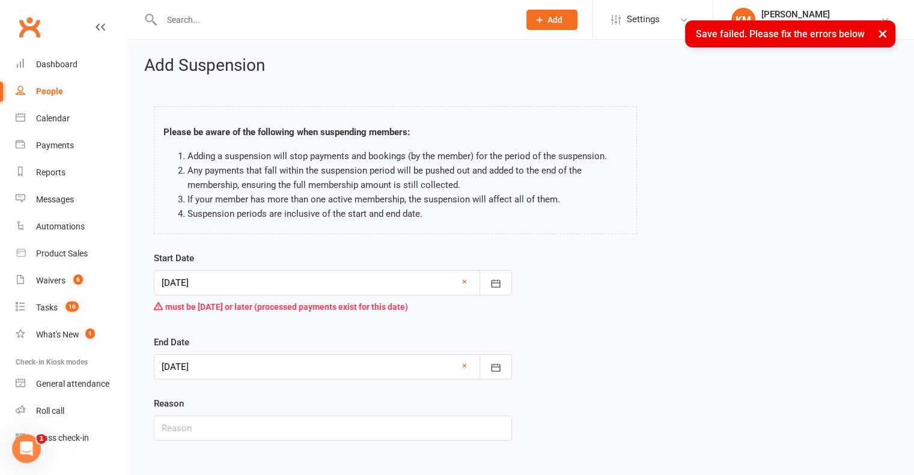
click at [293, 287] on div at bounding box center [333, 282] width 358 height 25
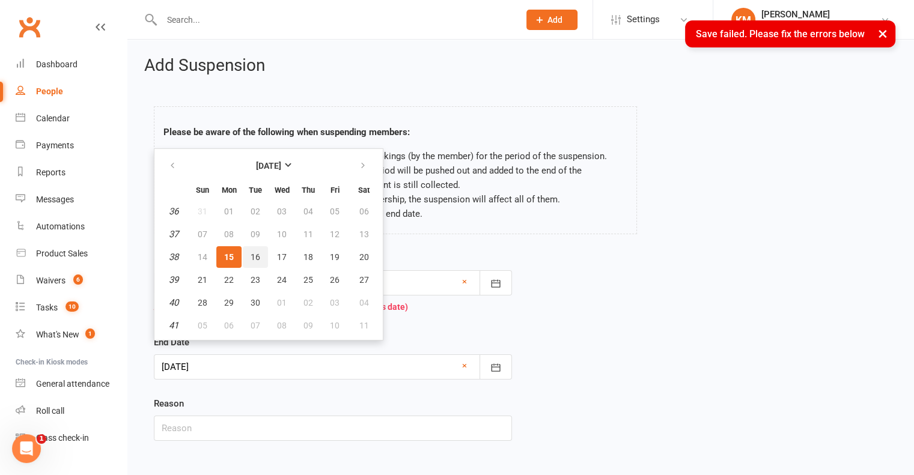
click at [251, 257] on span "16" at bounding box center [256, 257] width 10 height 10
type input "16 Sep 2025"
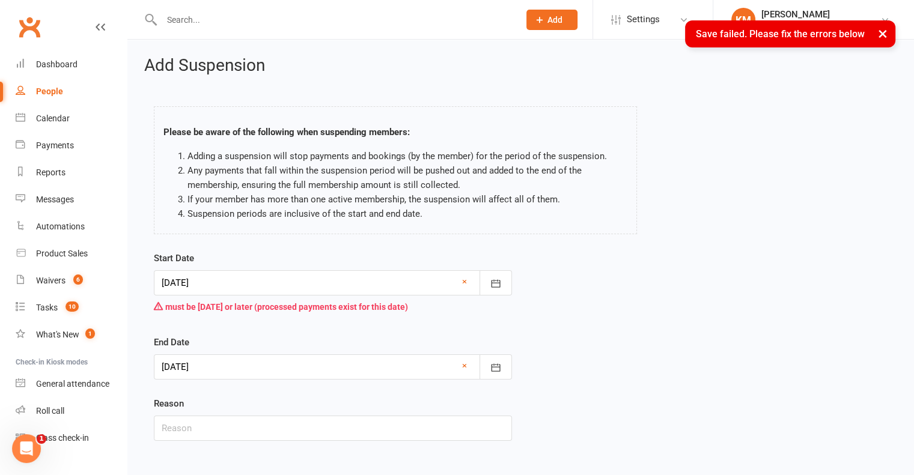
click at [244, 341] on div "End Date 28 Sep 2025 September 2025 Sun Mon Tue Wed Thu Fri Sat 36 31 01 02 03 …" at bounding box center [333, 357] width 358 height 44
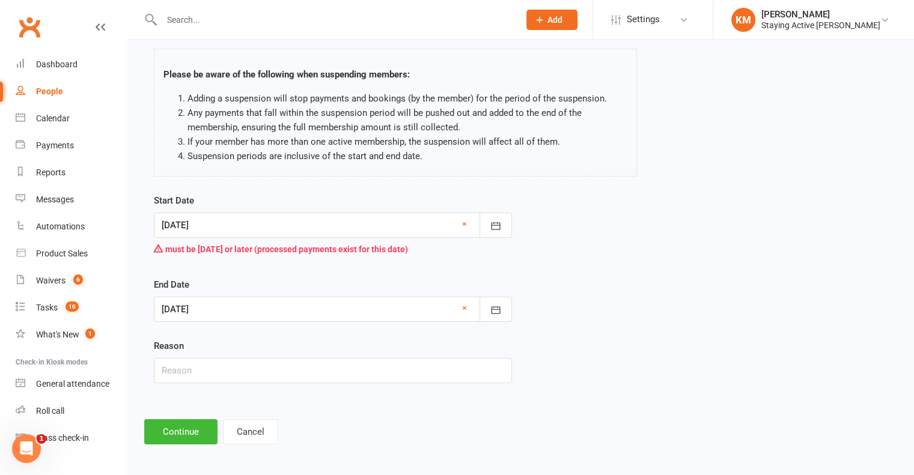
scroll to position [60, 0]
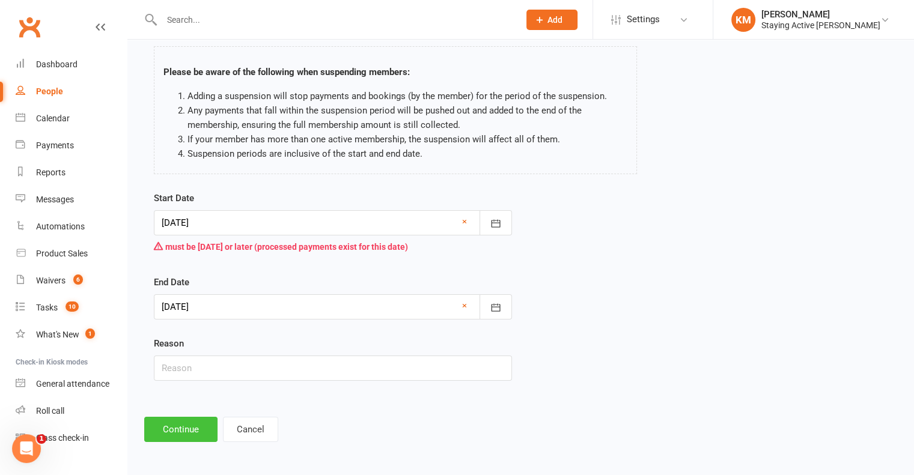
click at [169, 434] on button "Continue" at bounding box center [180, 429] width 73 height 25
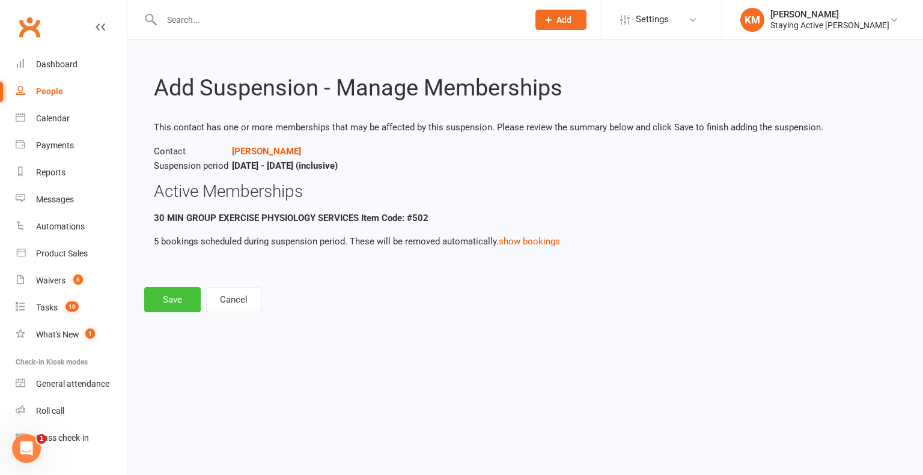
click at [156, 307] on button "Save" at bounding box center [172, 299] width 56 height 25
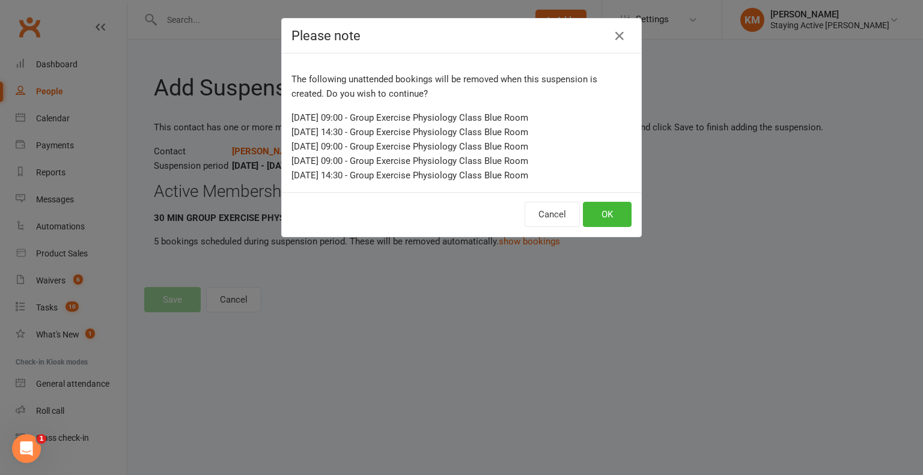
click at [273, 332] on div "Please note The following unattended bookings will be removed when this suspens…" at bounding box center [461, 237] width 923 height 475
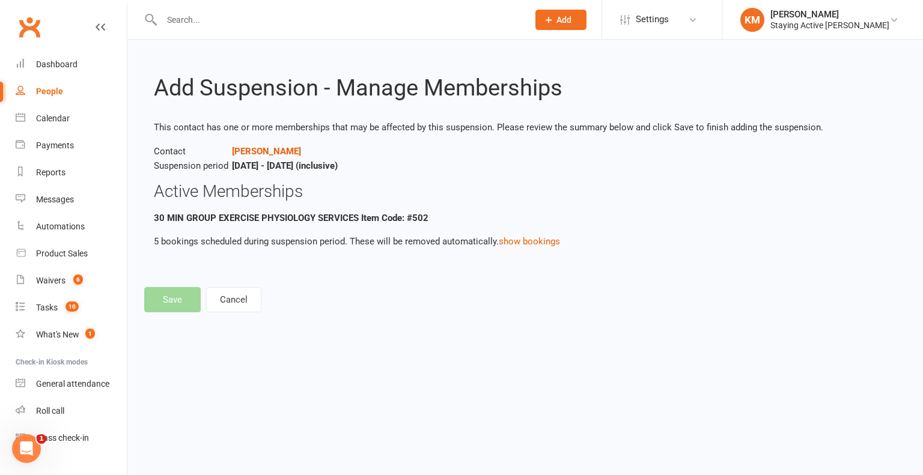
click at [189, 299] on footer "Save Cancel" at bounding box center [525, 299] width 762 height 25
click at [247, 305] on button "Cancel" at bounding box center [233, 299] width 55 height 25
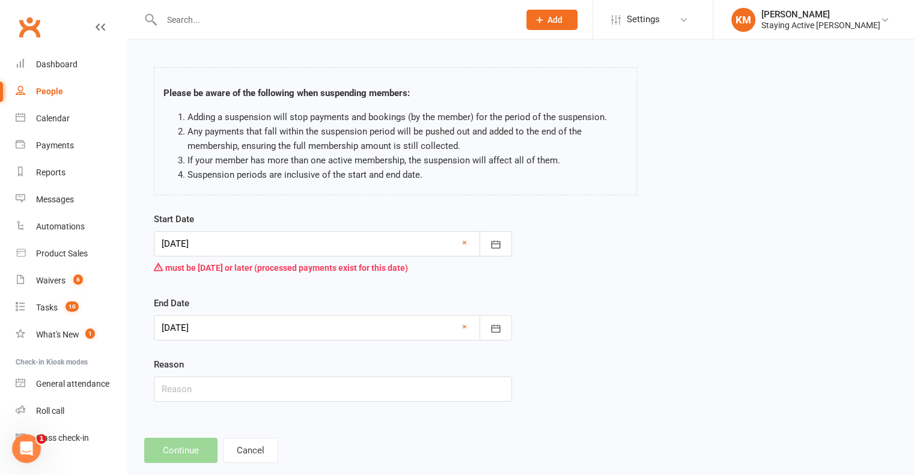
scroll to position [60, 0]
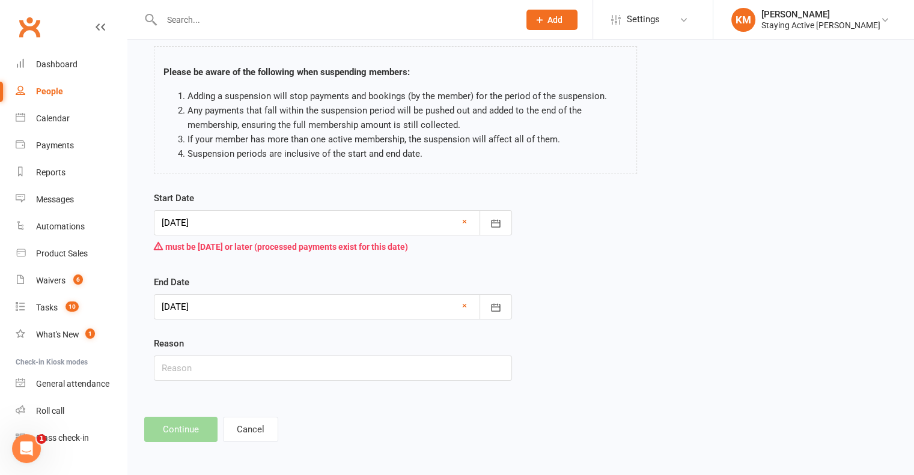
click at [188, 427] on footer "Continue Cancel" at bounding box center [520, 429] width 753 height 25
click at [263, 414] on div "Add Suspension Please be aware of the following when suspending members: Adding…" at bounding box center [520, 219] width 786 height 479
click at [261, 430] on button "Cancel" at bounding box center [250, 429] width 55 height 25
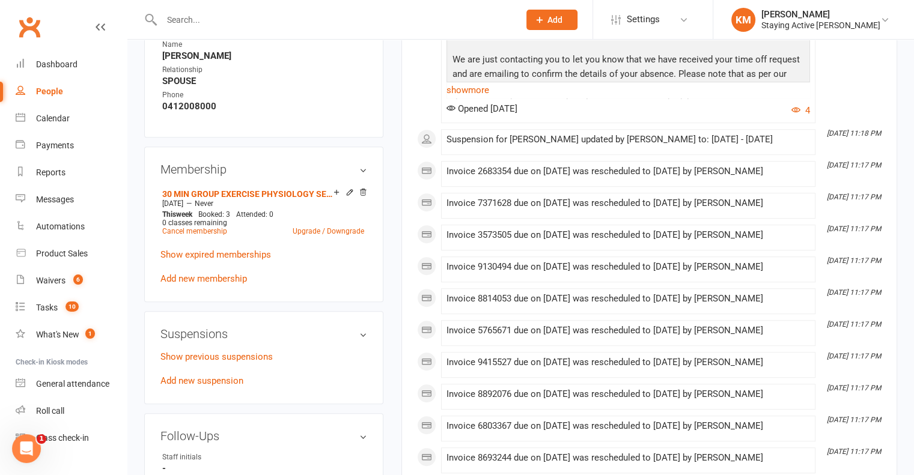
scroll to position [901, 0]
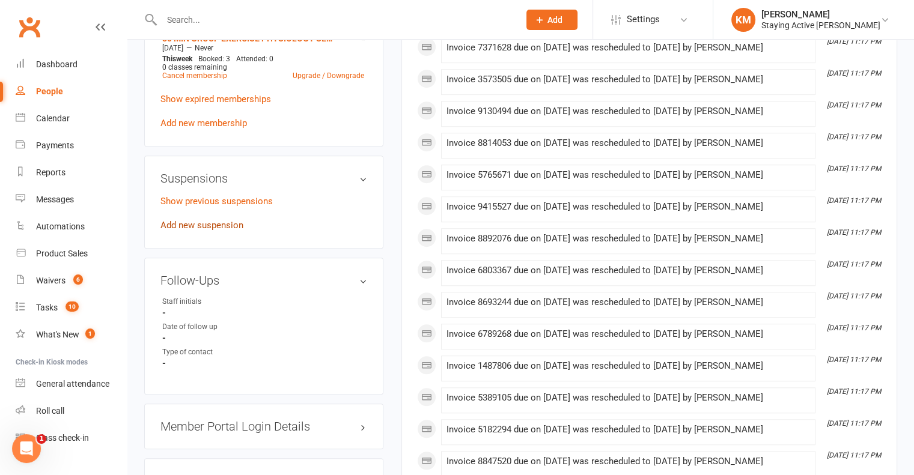
click at [196, 222] on link "Add new suspension" at bounding box center [201, 225] width 83 height 11
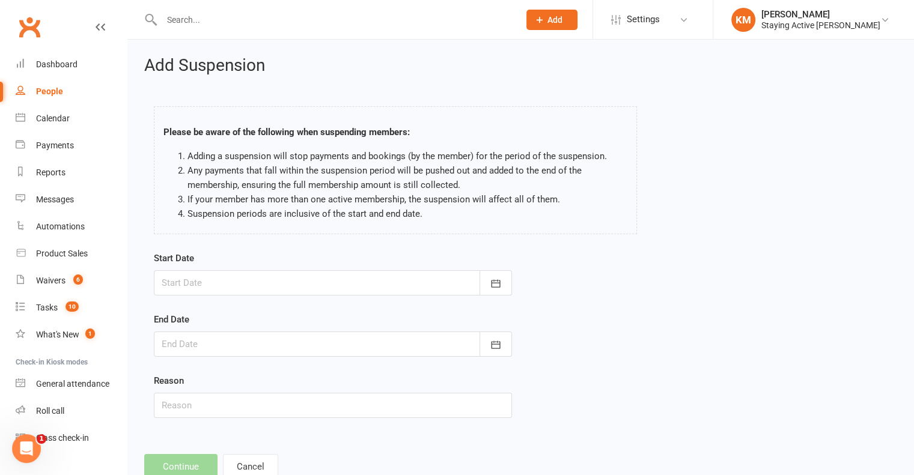
click at [272, 288] on div at bounding box center [333, 282] width 358 height 25
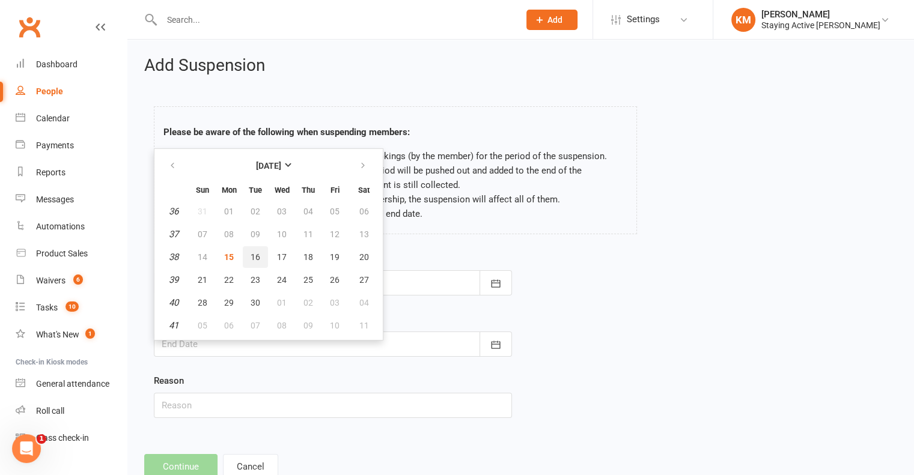
click at [261, 256] on button "16" at bounding box center [255, 257] width 25 height 22
type input "16 Sep 2025"
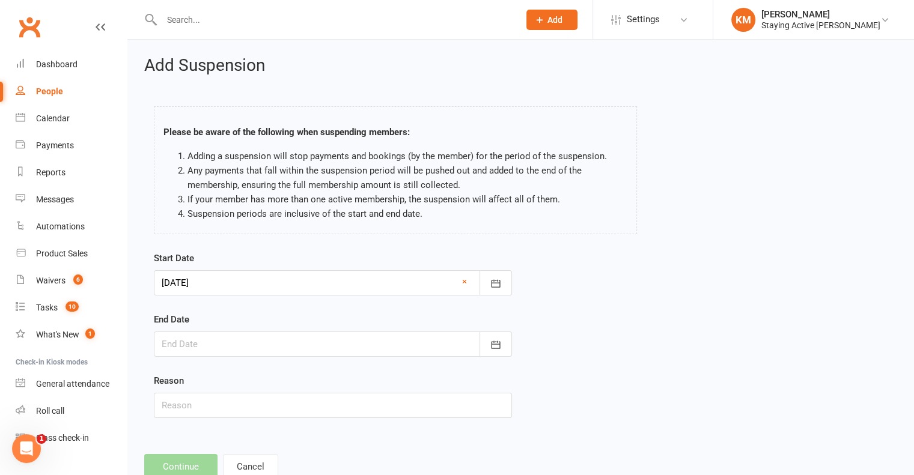
click at [207, 334] on div at bounding box center [333, 344] width 358 height 25
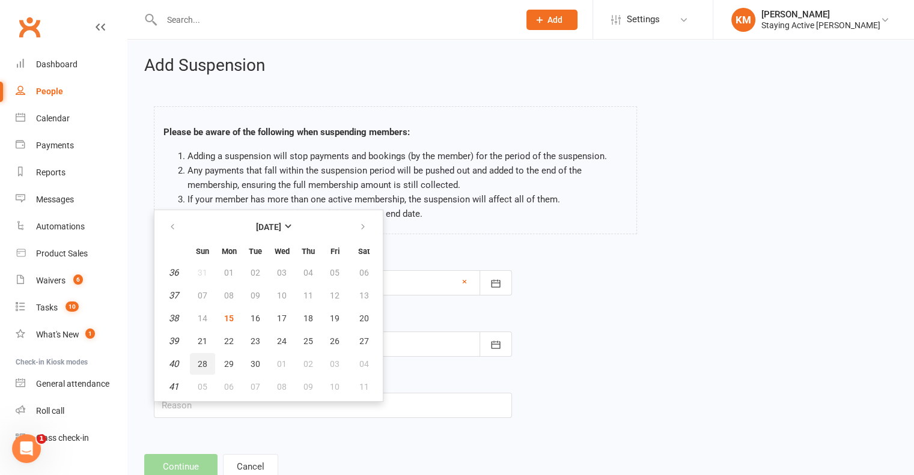
click at [205, 362] on span "28" at bounding box center [203, 364] width 10 height 10
type input "28 Sep 2025"
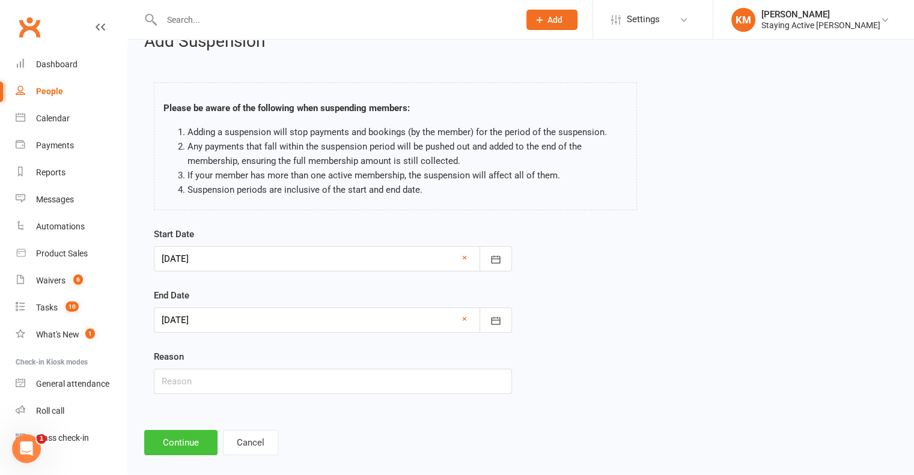
scroll to position [37, 0]
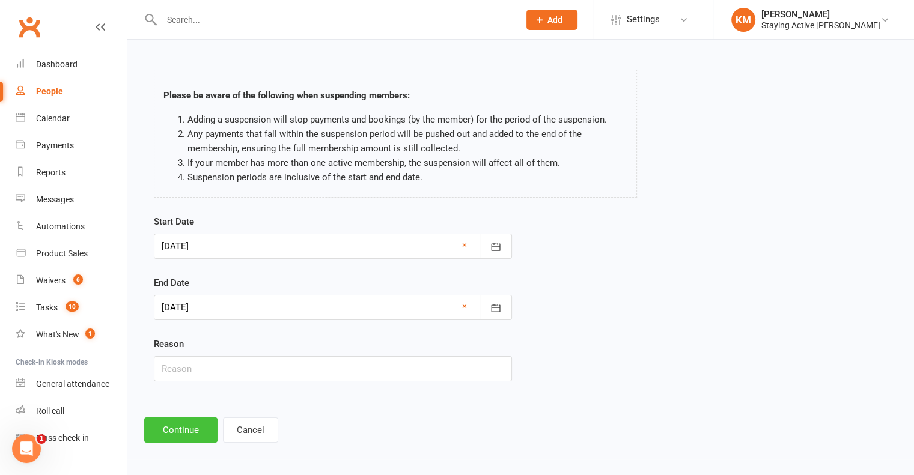
click at [199, 427] on button "Continue" at bounding box center [180, 430] width 73 height 25
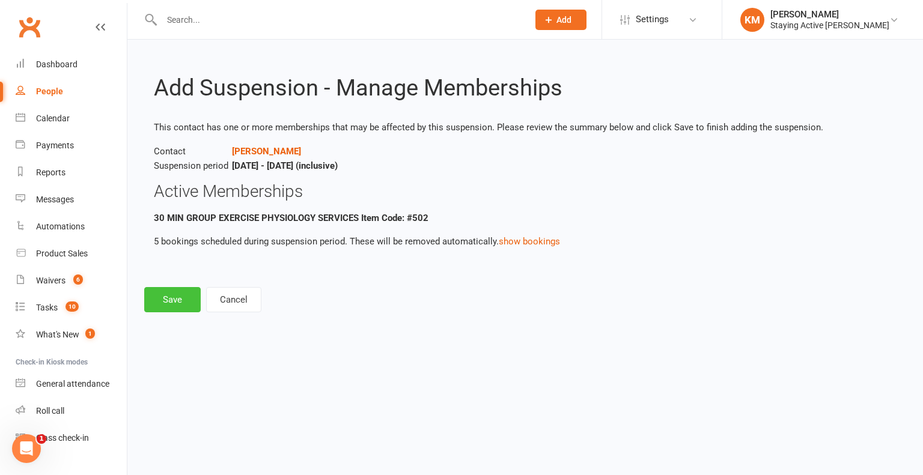
click at [166, 305] on button "Save" at bounding box center [172, 299] width 56 height 25
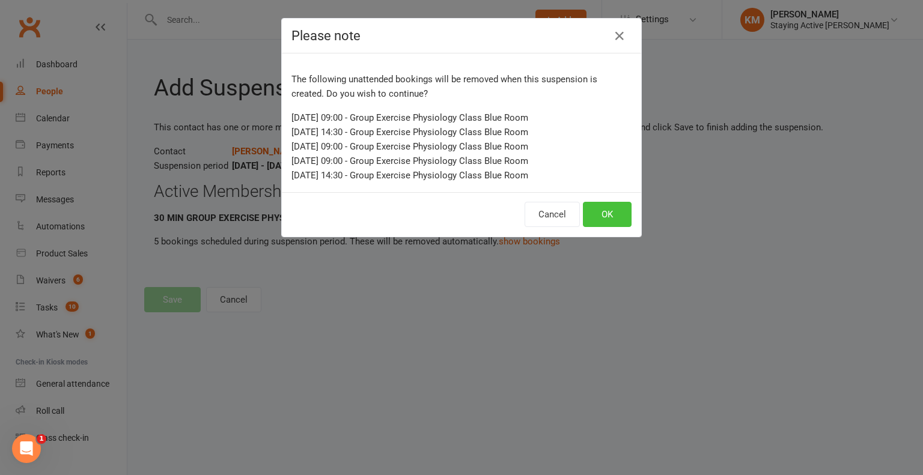
click at [601, 216] on button "OK" at bounding box center [607, 214] width 49 height 25
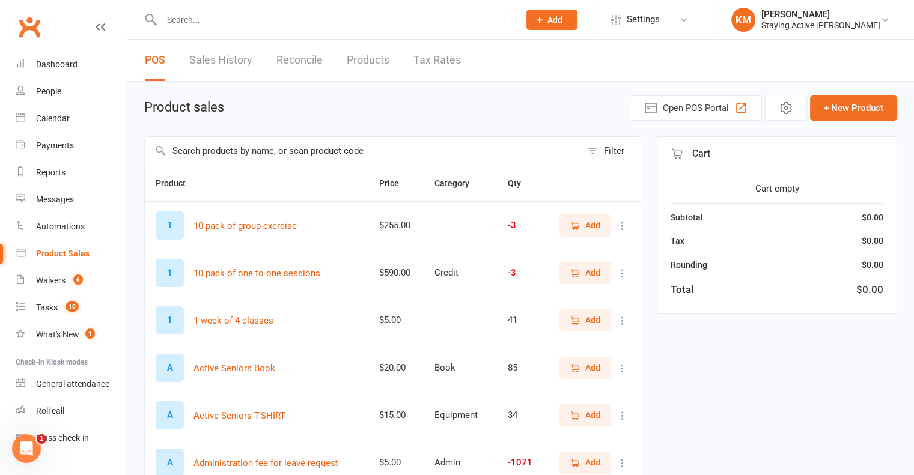
click at [340, 148] on input "text" at bounding box center [363, 151] width 436 height 28
type input "admin"
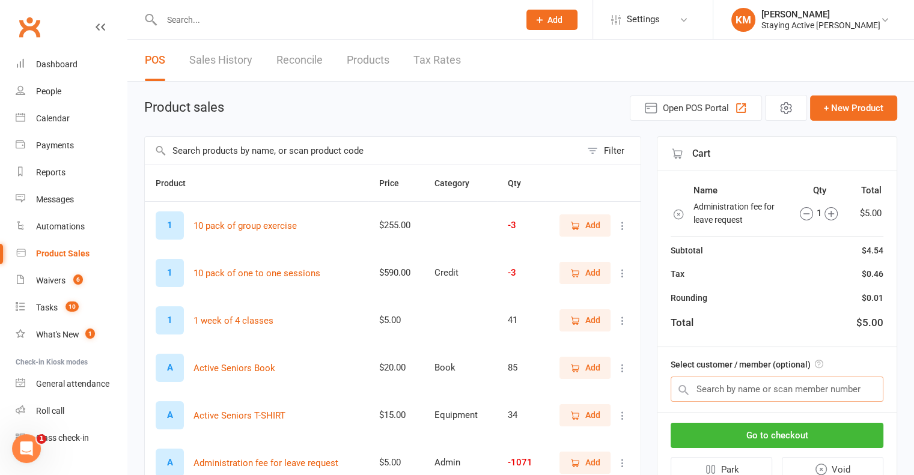
click at [817, 391] on input "text" at bounding box center [777, 389] width 213 height 25
paste input "Fook Min [PERSON_NAME]"
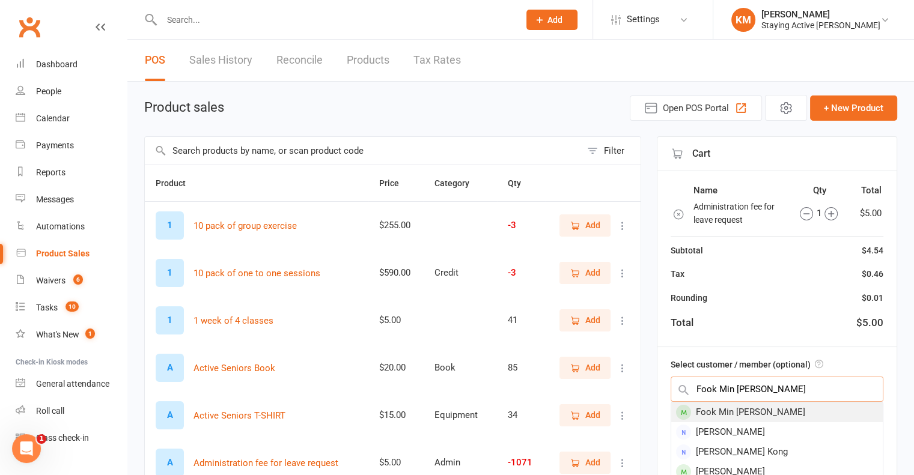
type input "Fook Min Cheung"
click at [727, 406] on div "Fook Min Cheung" at bounding box center [776, 413] width 211 height 20
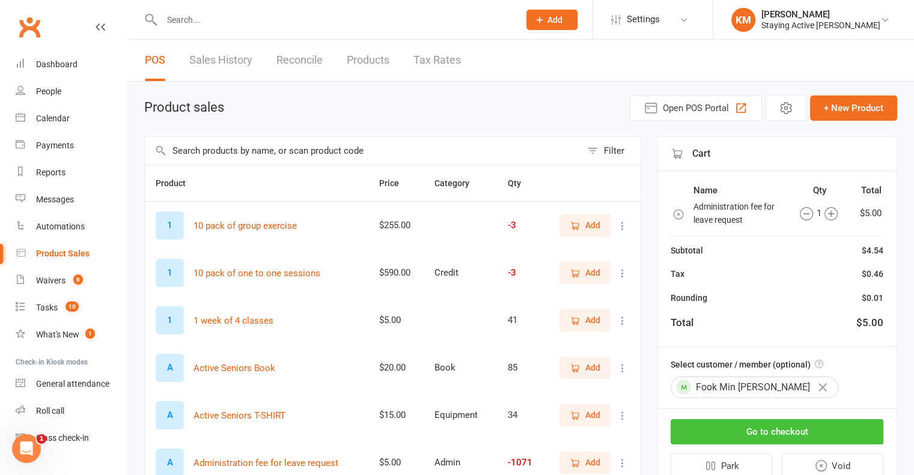
click at [717, 429] on button "Go to checkout" at bounding box center [777, 431] width 213 height 25
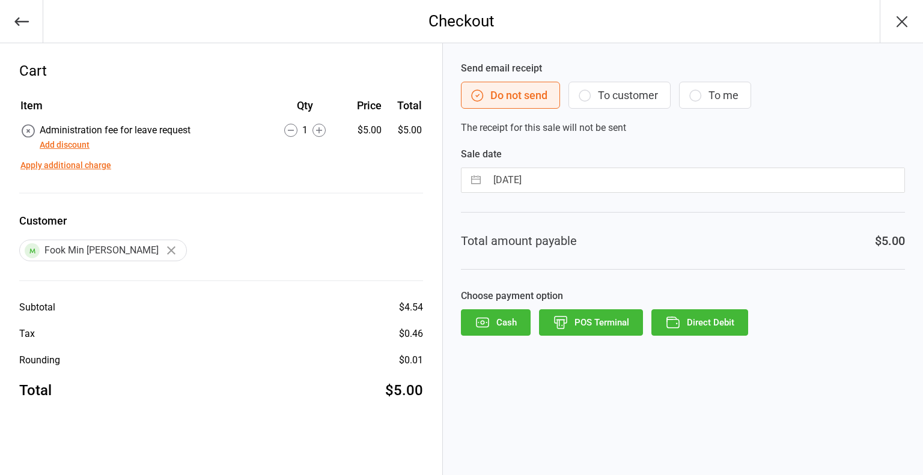
click at [714, 324] on button "Direct Debit" at bounding box center [699, 322] width 97 height 26
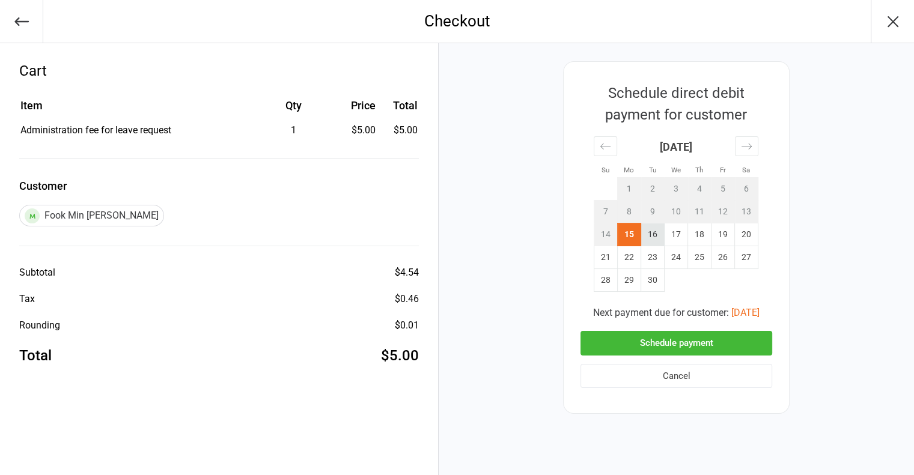
click at [661, 234] on td "16" at bounding box center [652, 235] width 23 height 23
click at [639, 350] on button "Schedule payment" at bounding box center [676, 343] width 192 height 25
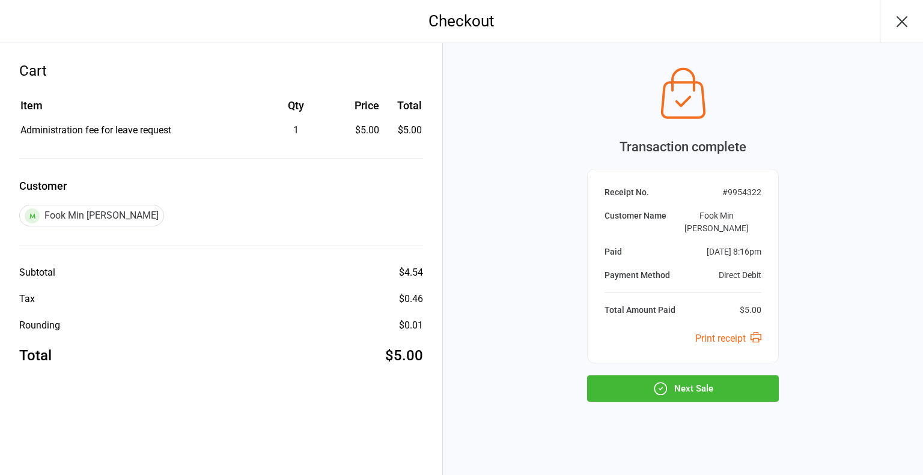
click at [632, 376] on button "Next Sale" at bounding box center [683, 389] width 192 height 26
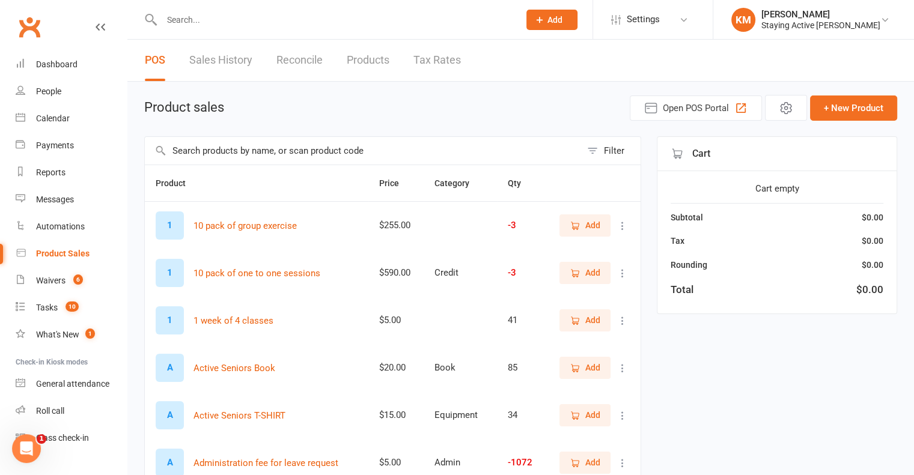
click at [334, 150] on input "text" at bounding box center [363, 151] width 436 height 28
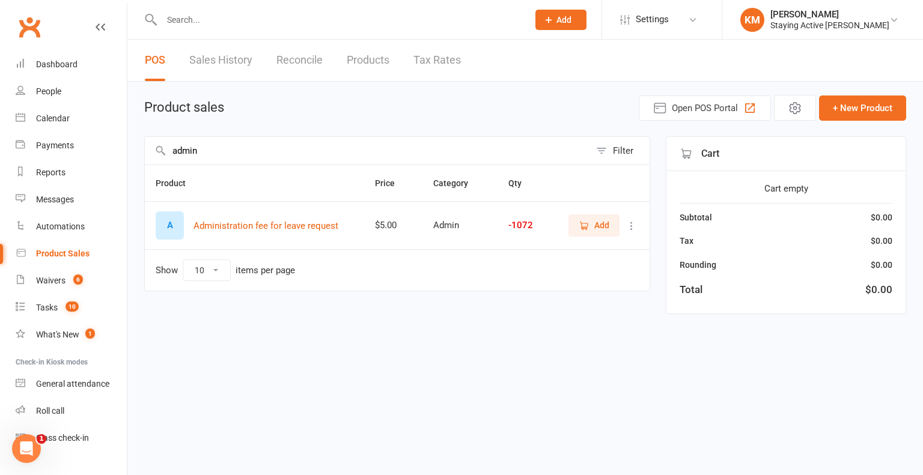
type input "admin"
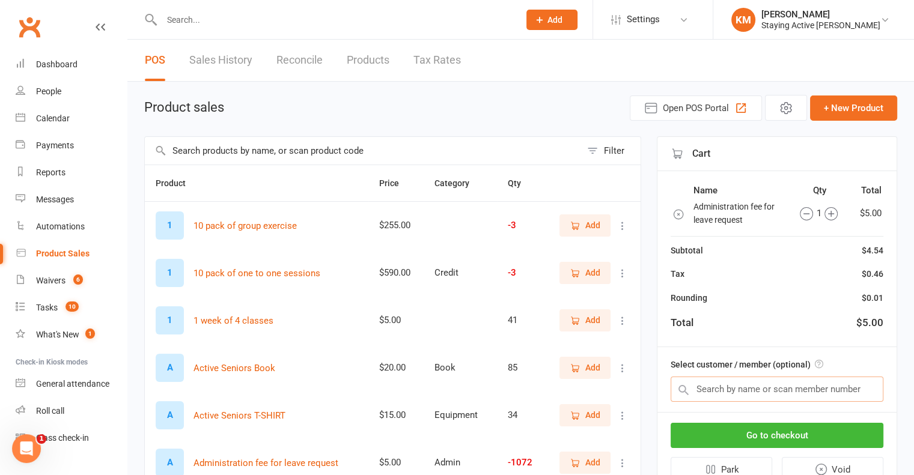
click at [835, 382] on input "text" at bounding box center [777, 389] width 213 height 25
paste input "[PERSON_NAME]"
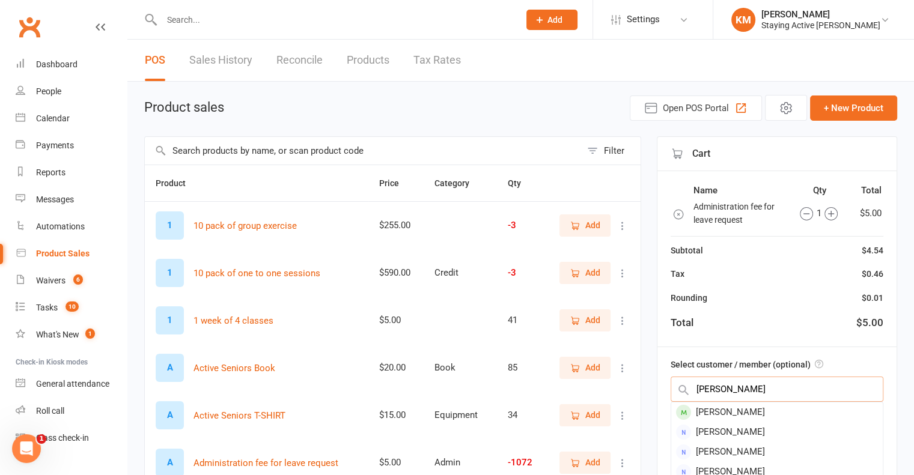
type input "[PERSON_NAME]"
click at [736, 416] on div "[PERSON_NAME]" at bounding box center [776, 413] width 211 height 20
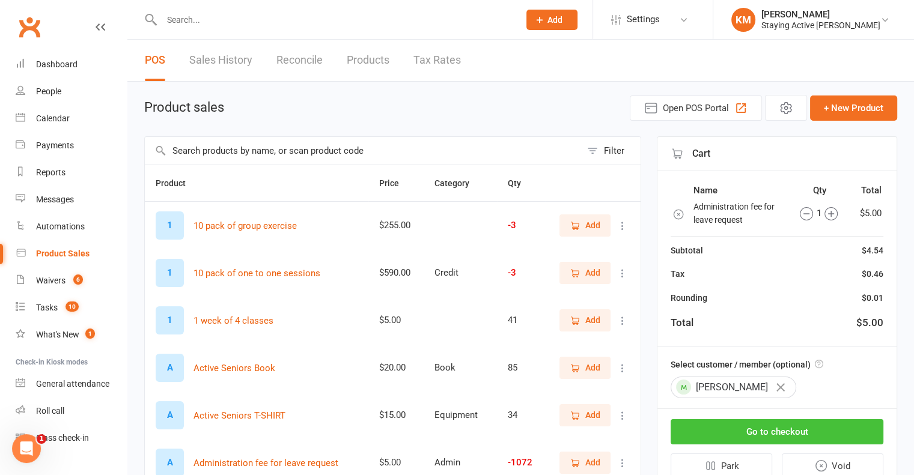
click at [737, 424] on button "Go to checkout" at bounding box center [777, 431] width 213 height 25
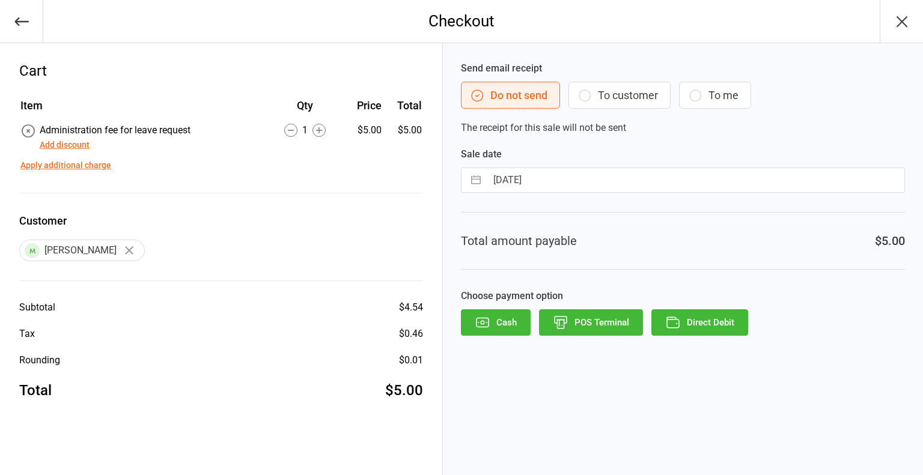
click at [718, 330] on button "Direct Debit" at bounding box center [699, 322] width 97 height 26
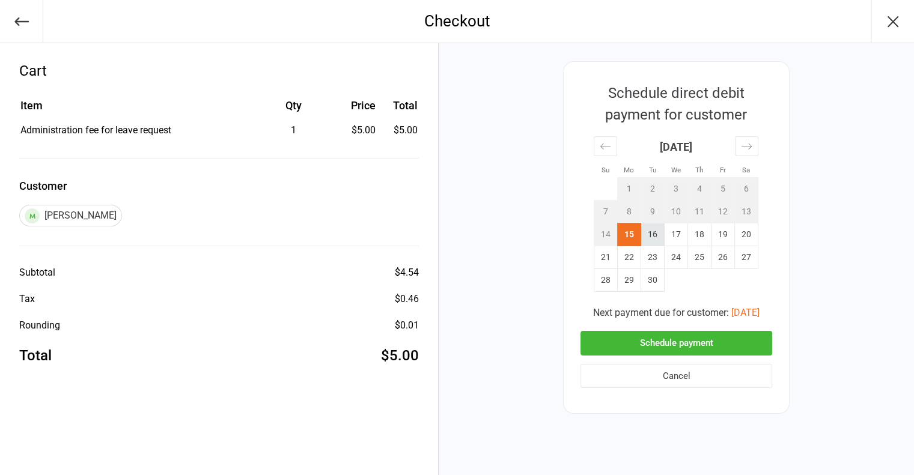
click at [662, 228] on td "16" at bounding box center [652, 235] width 23 height 23
click at [671, 341] on button "Schedule payment" at bounding box center [676, 343] width 192 height 25
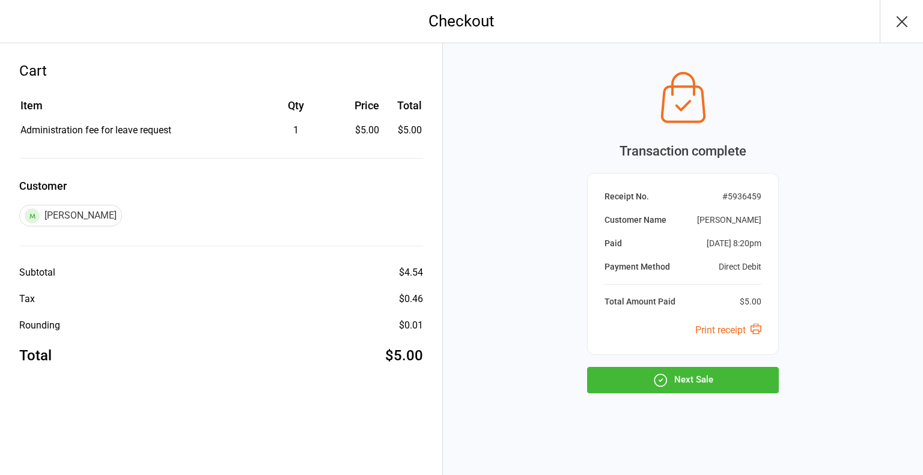
click at [705, 376] on button "Next Sale" at bounding box center [683, 380] width 192 height 26
